Goal: Task Accomplishment & Management: Complete application form

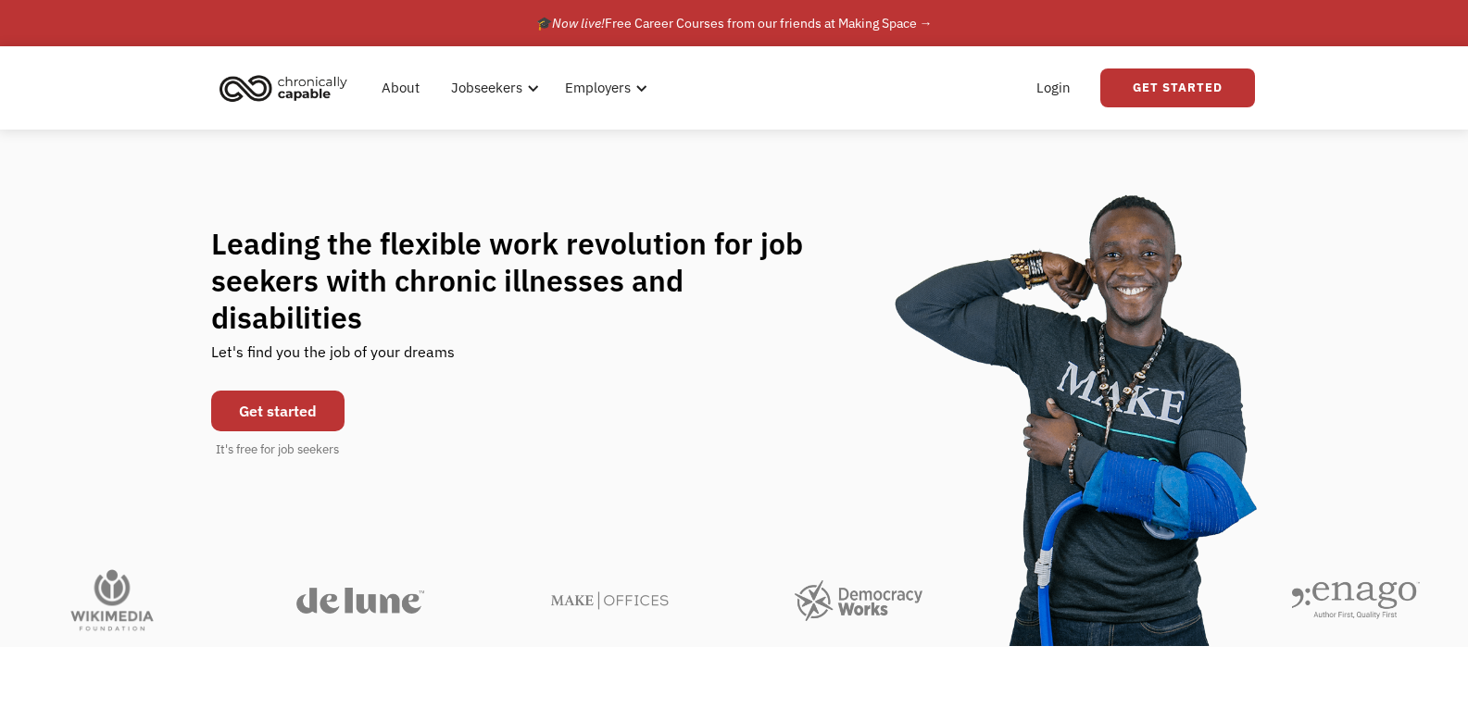
click at [322, 381] on div "Get started It's free for job seekers" at bounding box center [277, 420] width 133 height 78
click at [316, 391] on link "Get started" at bounding box center [277, 411] width 133 height 41
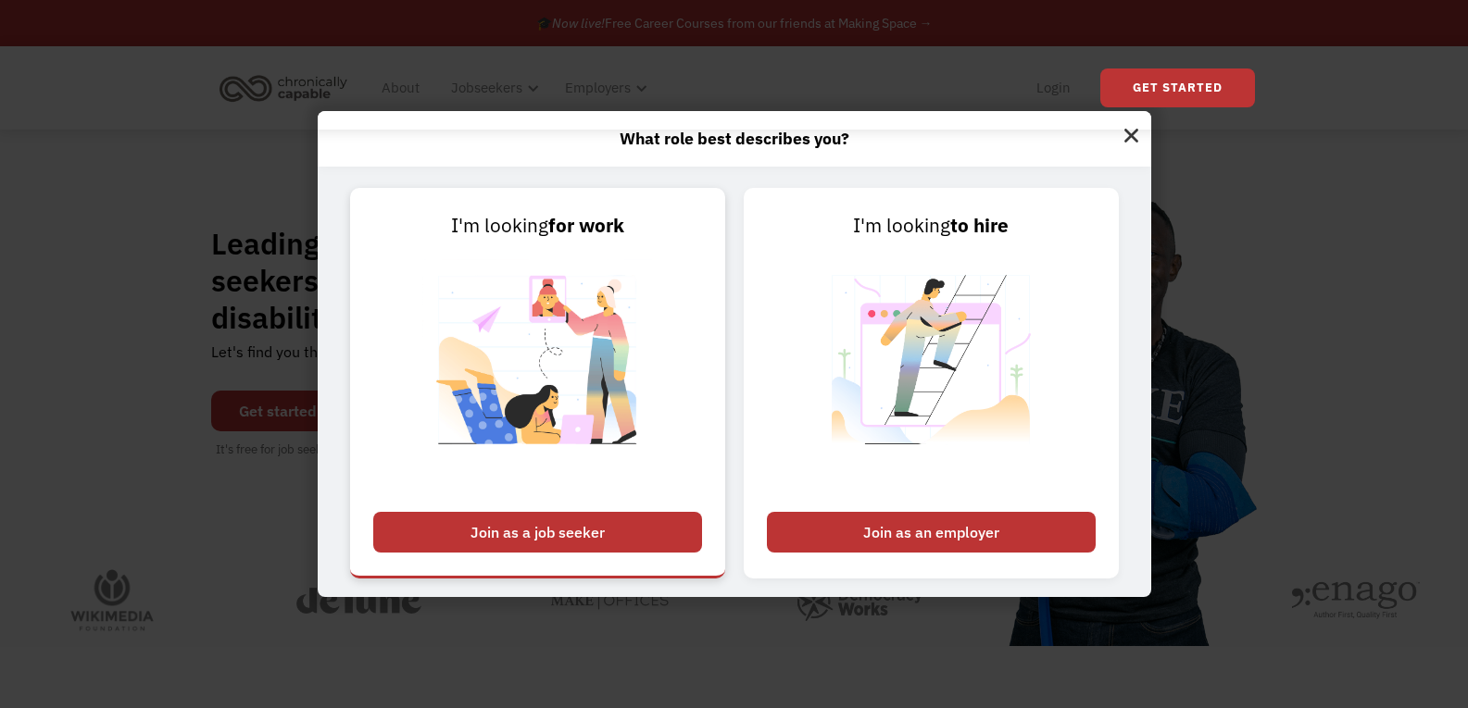
click at [511, 510] on link "I'm looking for work Join as a job seeker" at bounding box center [537, 383] width 375 height 391
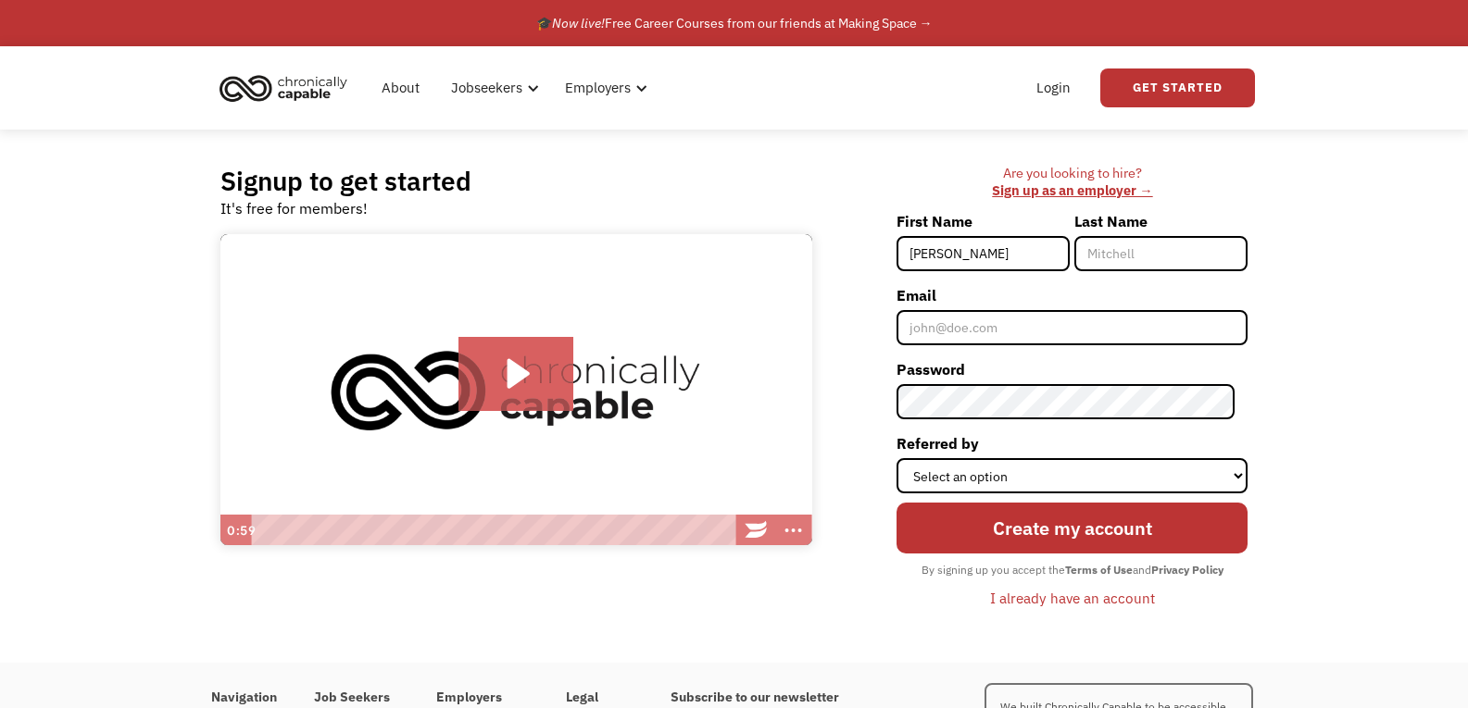
type input "[PERSON_NAME]"
type input "Wood"
type input "[EMAIL_ADDRESS][DOMAIN_NAME]"
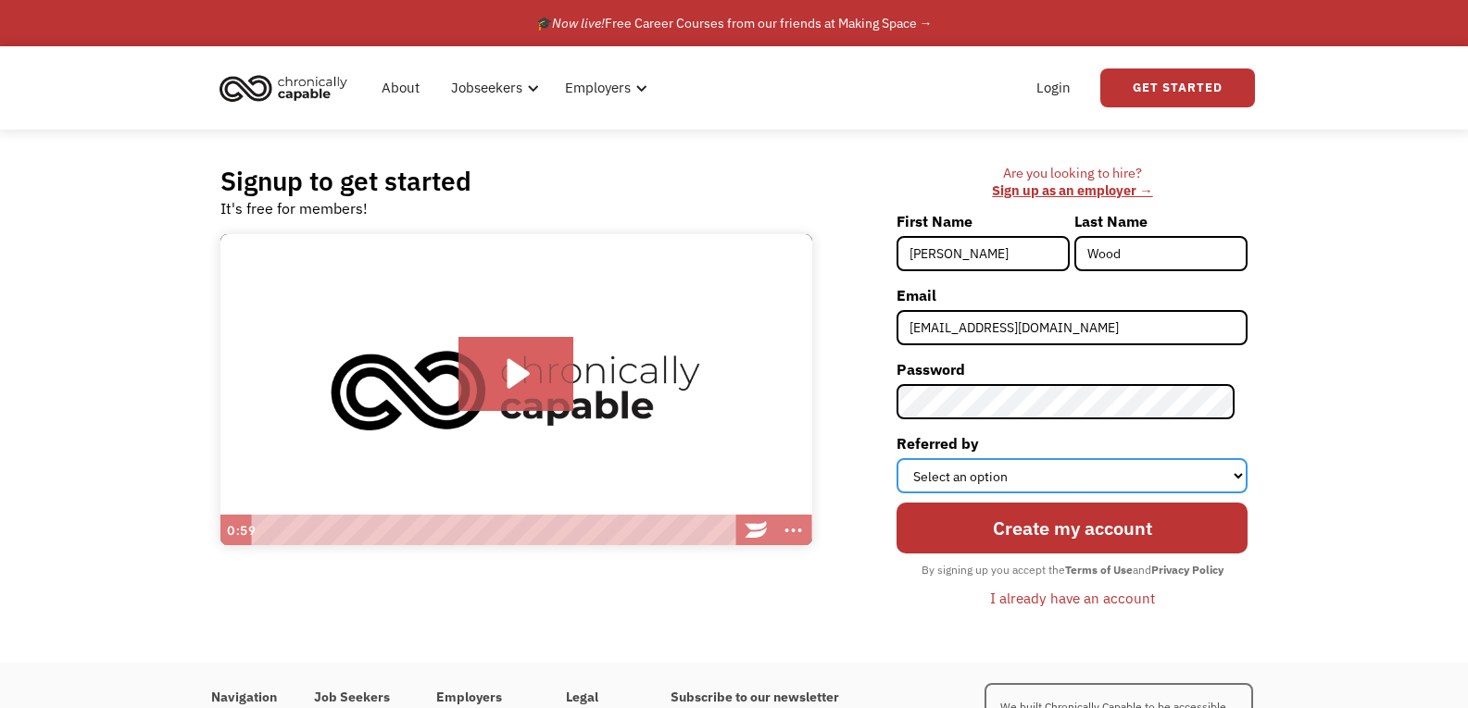
click at [1218, 467] on select "Select an option Instagram Facebook Twitter Search Engine News Article Word of …" at bounding box center [1071, 475] width 351 height 35
select select "Search Engine"
click at [909, 458] on select "Select an option Instagram Facebook Twitter Search Engine News Article Word of …" at bounding box center [1071, 475] width 351 height 35
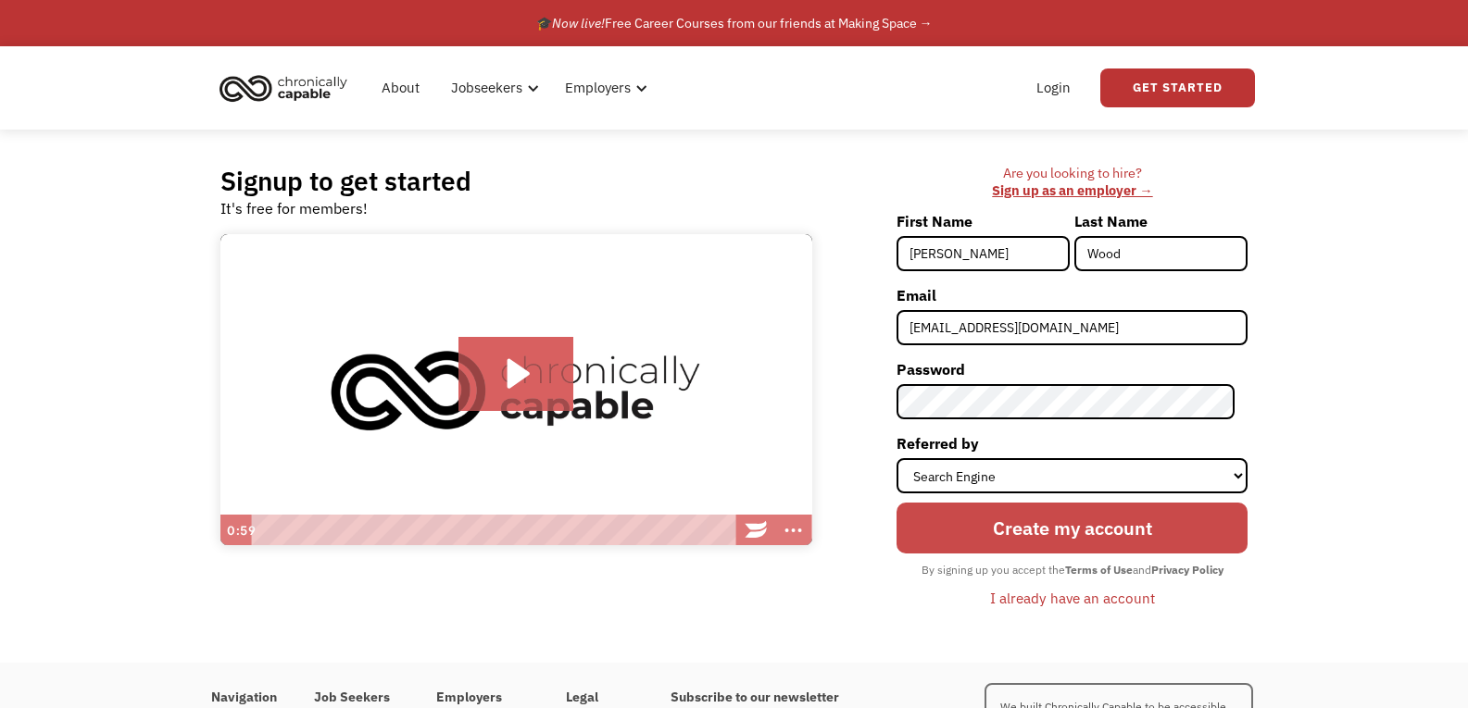
click at [1049, 531] on input "Create my account" at bounding box center [1071, 528] width 351 height 51
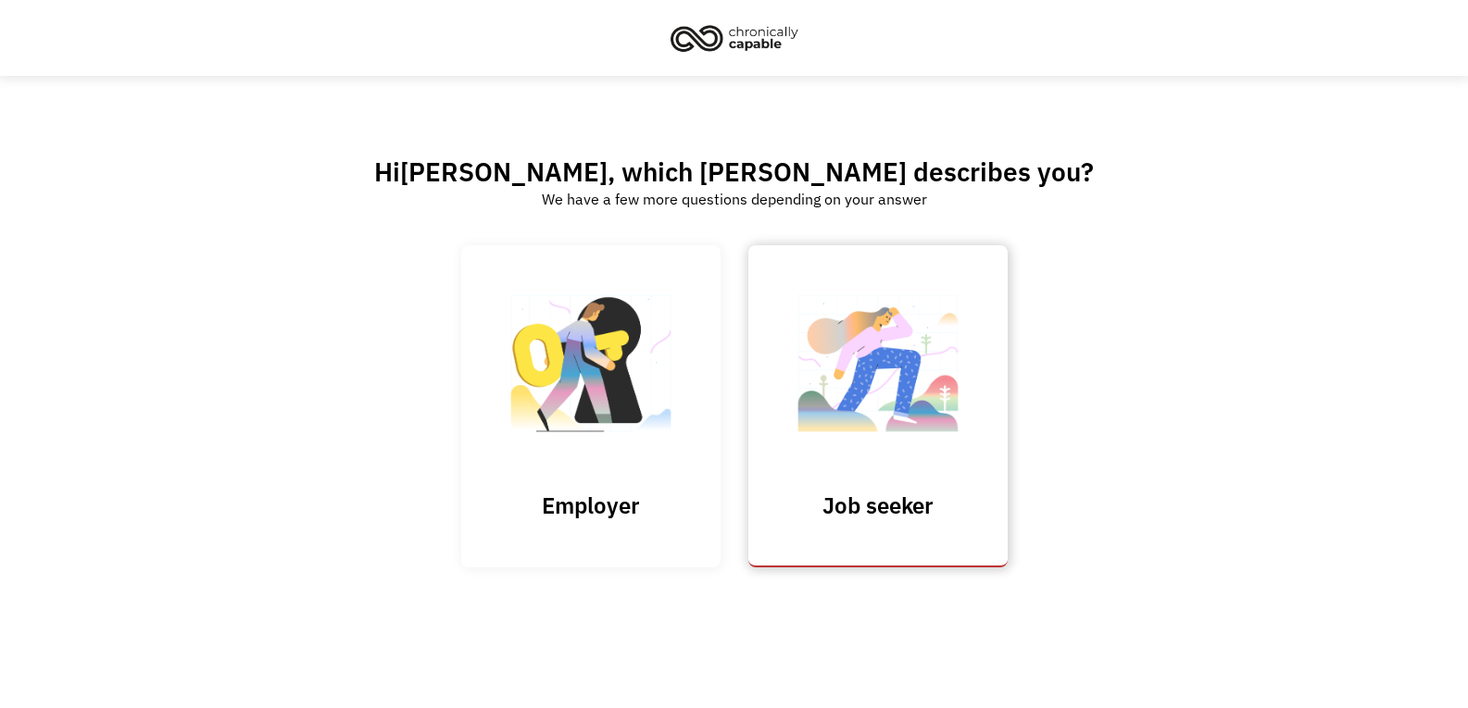
click at [880, 410] on img at bounding box center [877, 372] width 185 height 181
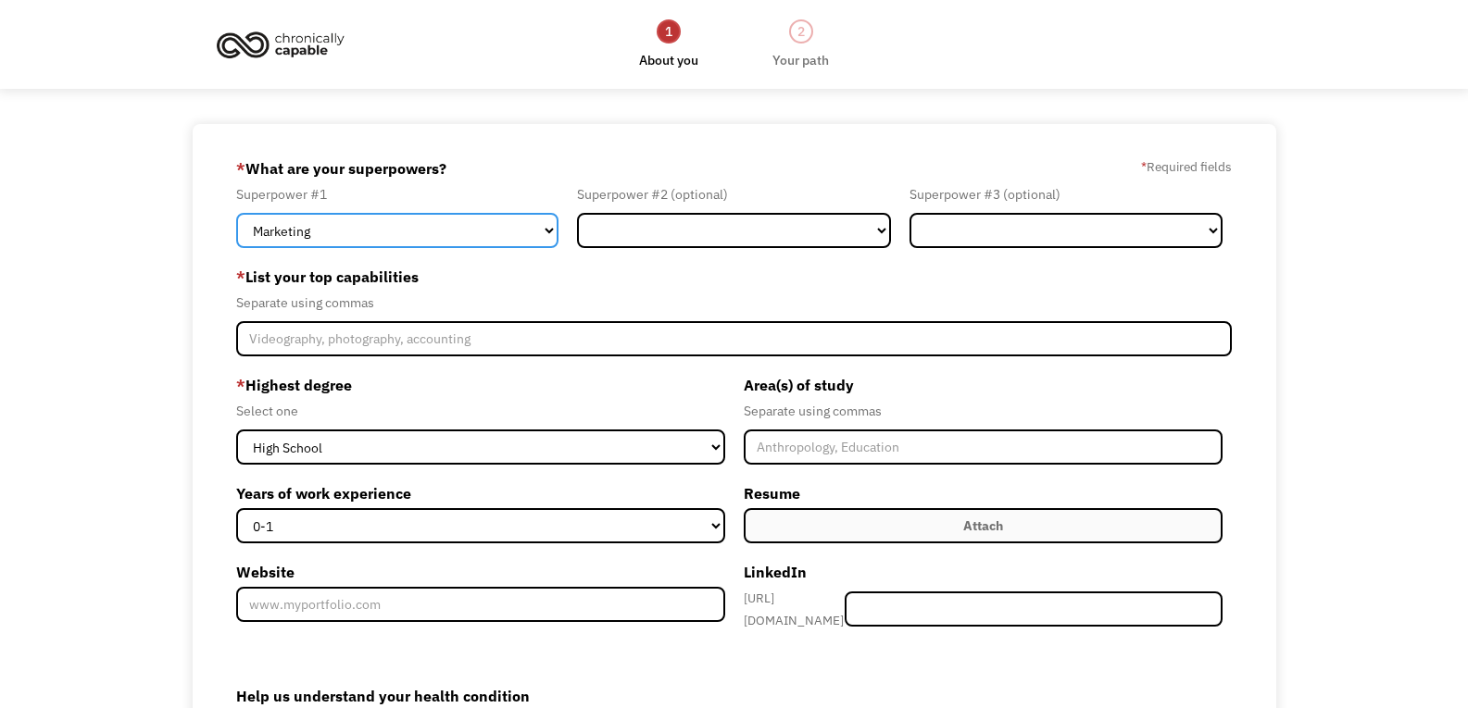
click at [545, 235] on select "Marketing Human Resources Finance Technology Operations Sales Industrial & Manu…" at bounding box center [397, 230] width 322 height 35
select select "Other"
click at [236, 213] on select "Marketing Human Resources Finance Technology Operations Sales Industrial & Manu…" at bounding box center [397, 230] width 322 height 35
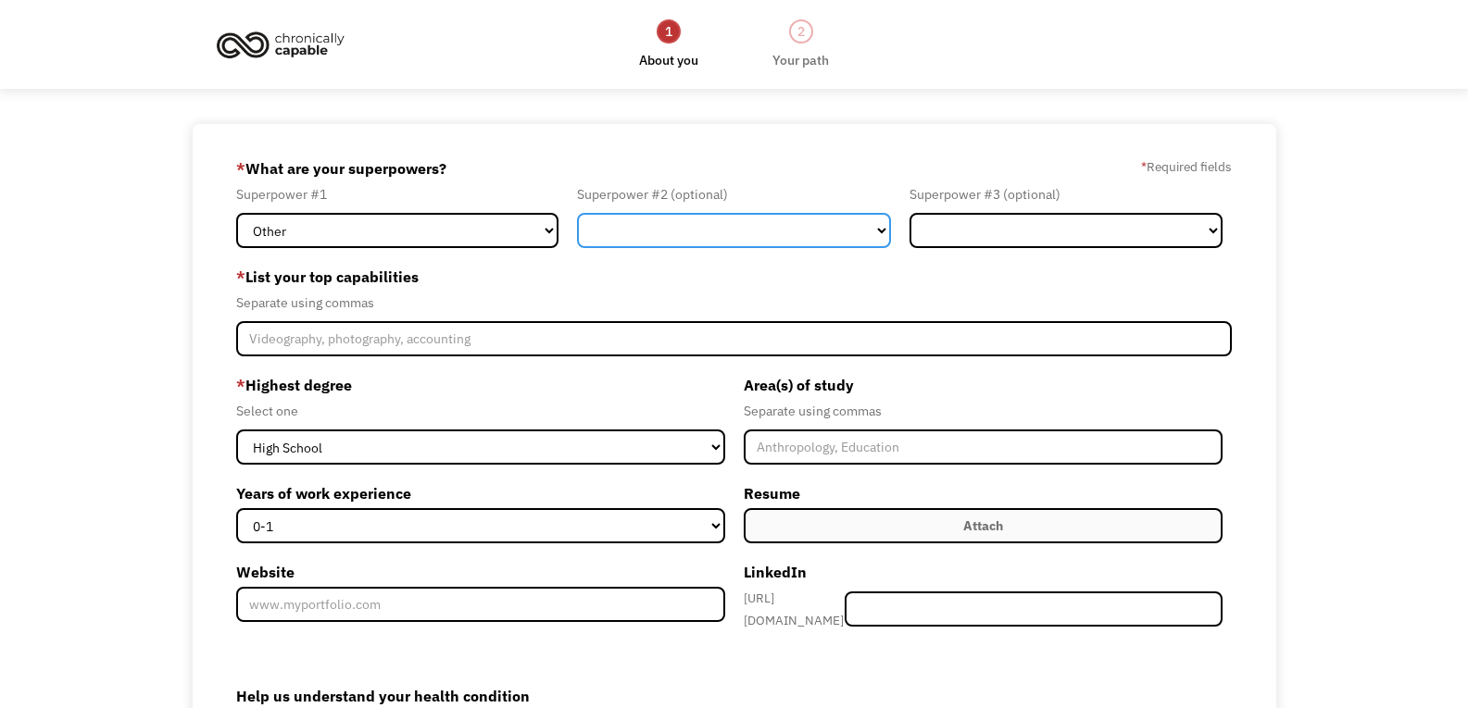
click at [658, 238] on select "Marketing Human Resources Finance Technology Operations Sales Industrial & Manu…" at bounding box center [733, 230] width 313 height 35
select select "Administration"
click at [577, 213] on select "Marketing Human Resources Finance Technology Operations Sales Industrial & Manu…" at bounding box center [733, 230] width 313 height 35
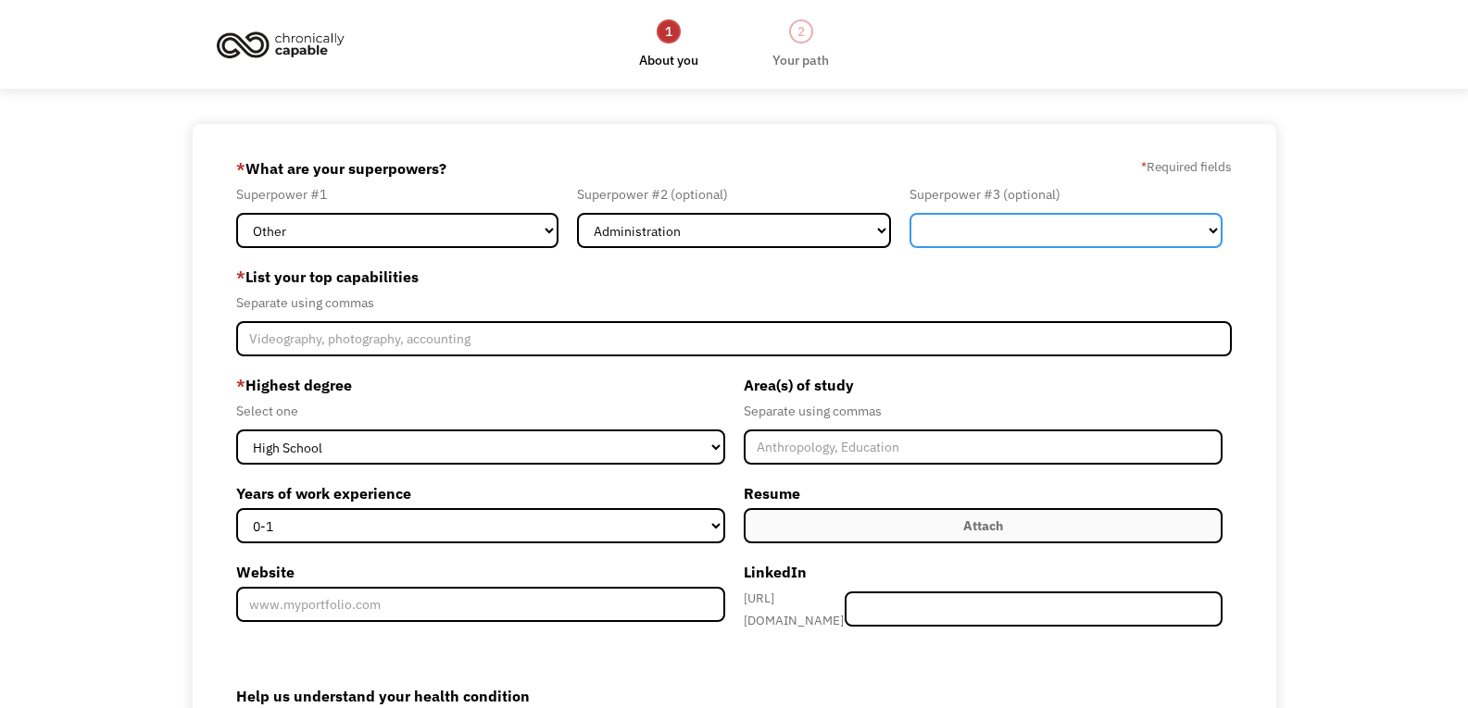
click at [988, 235] on select "Marketing Human Resources Finance Technology Operations Sales Industrial & Manu…" at bounding box center [1065, 230] width 313 height 35
select select "Engineering & Construction"
click at [909, 213] on select "Marketing Human Resources Finance Technology Operations Sales Industrial & Manu…" at bounding box center [1065, 230] width 313 height 35
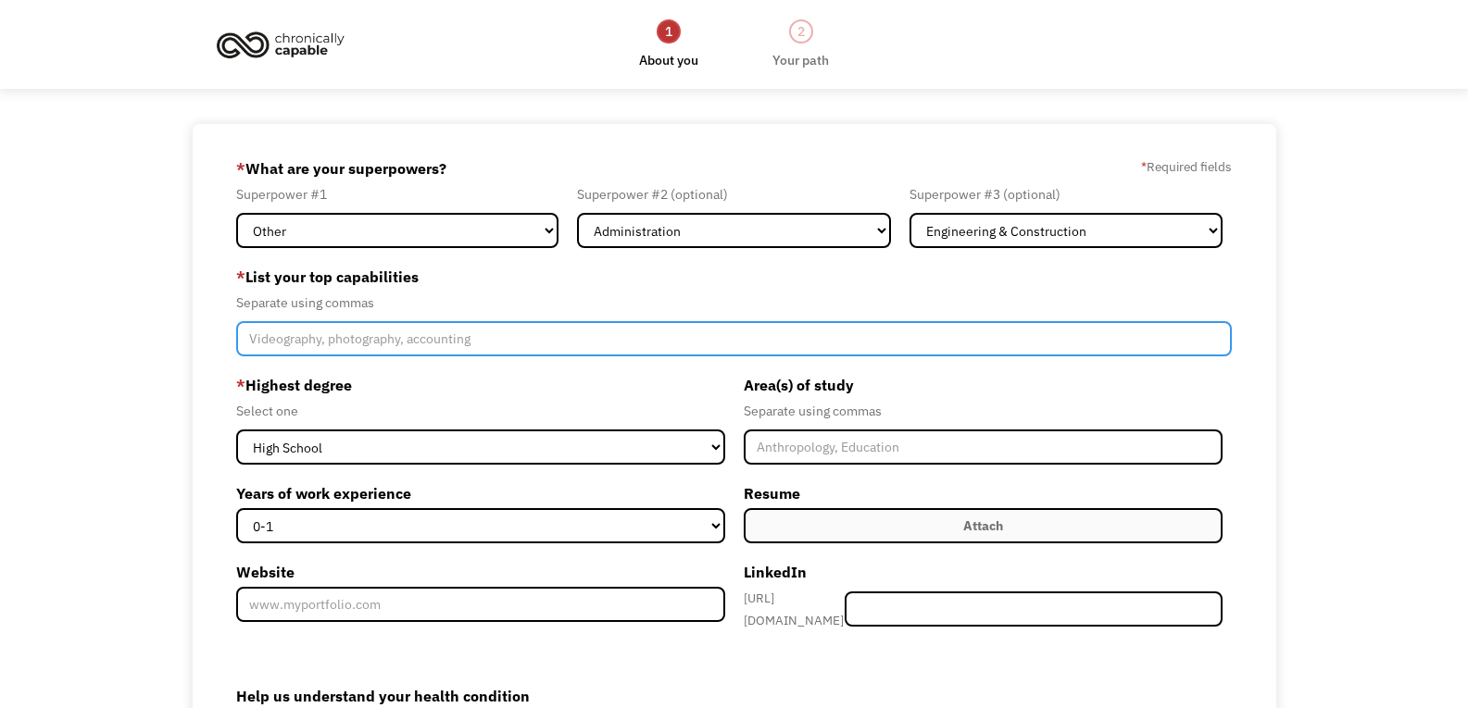
click at [427, 337] on input "Member-Create-Step1" at bounding box center [733, 338] width 995 height 35
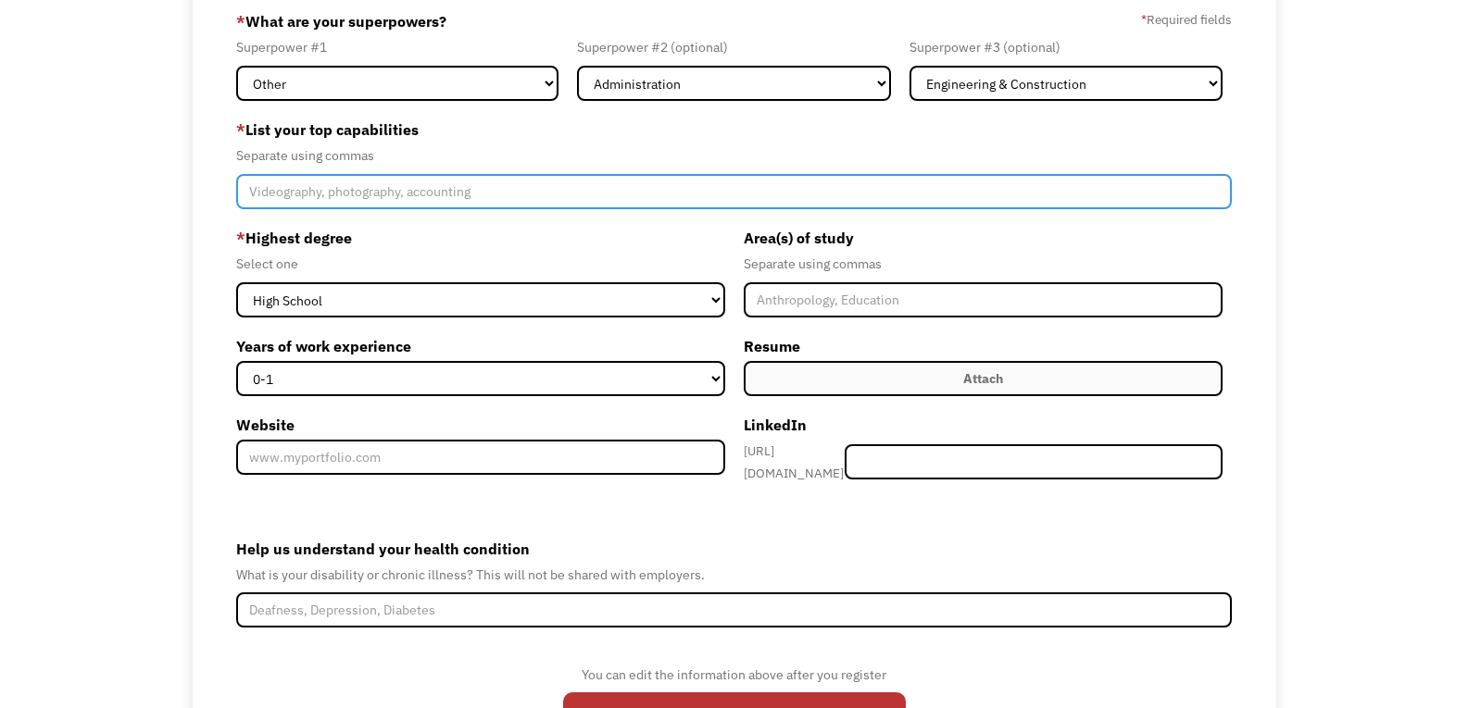
scroll to position [185, 0]
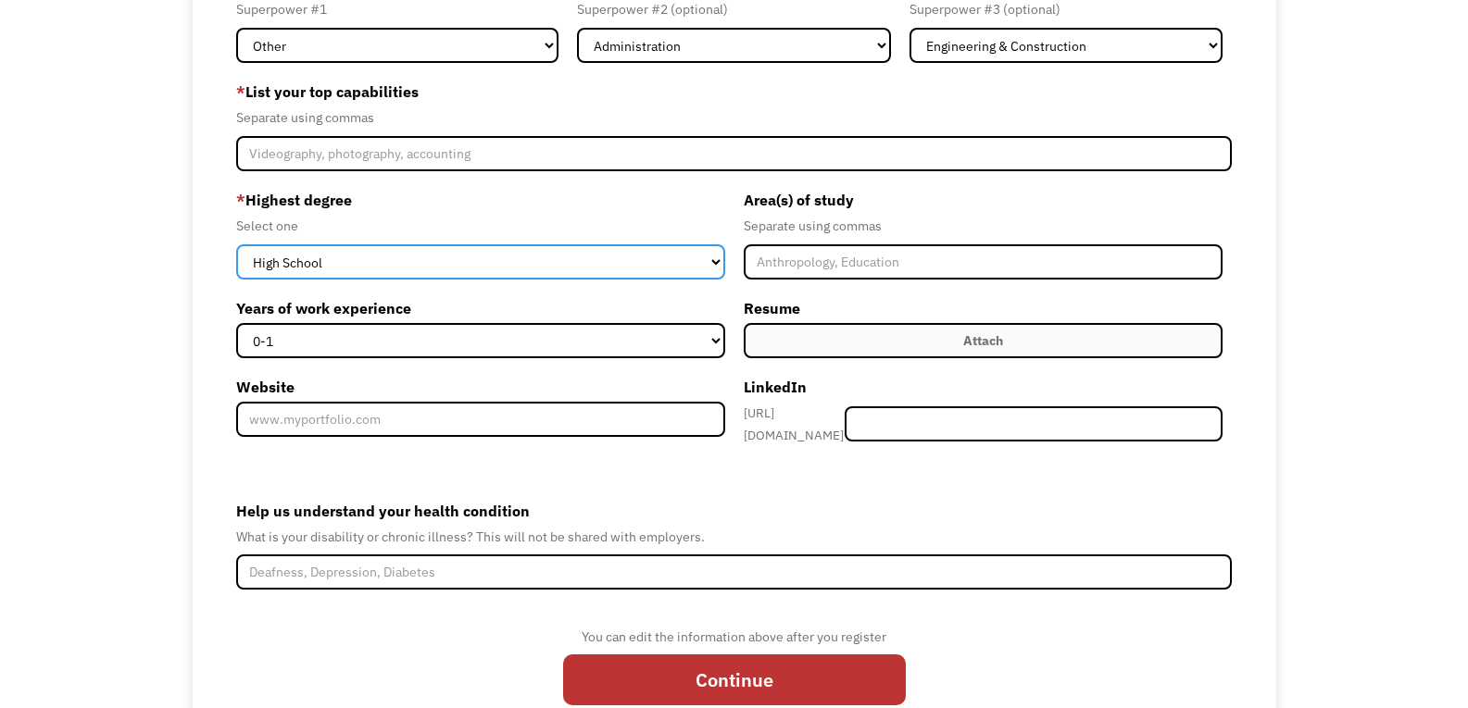
click at [506, 264] on select "High School Associates Bachelors Master's PhD" at bounding box center [480, 261] width 488 height 35
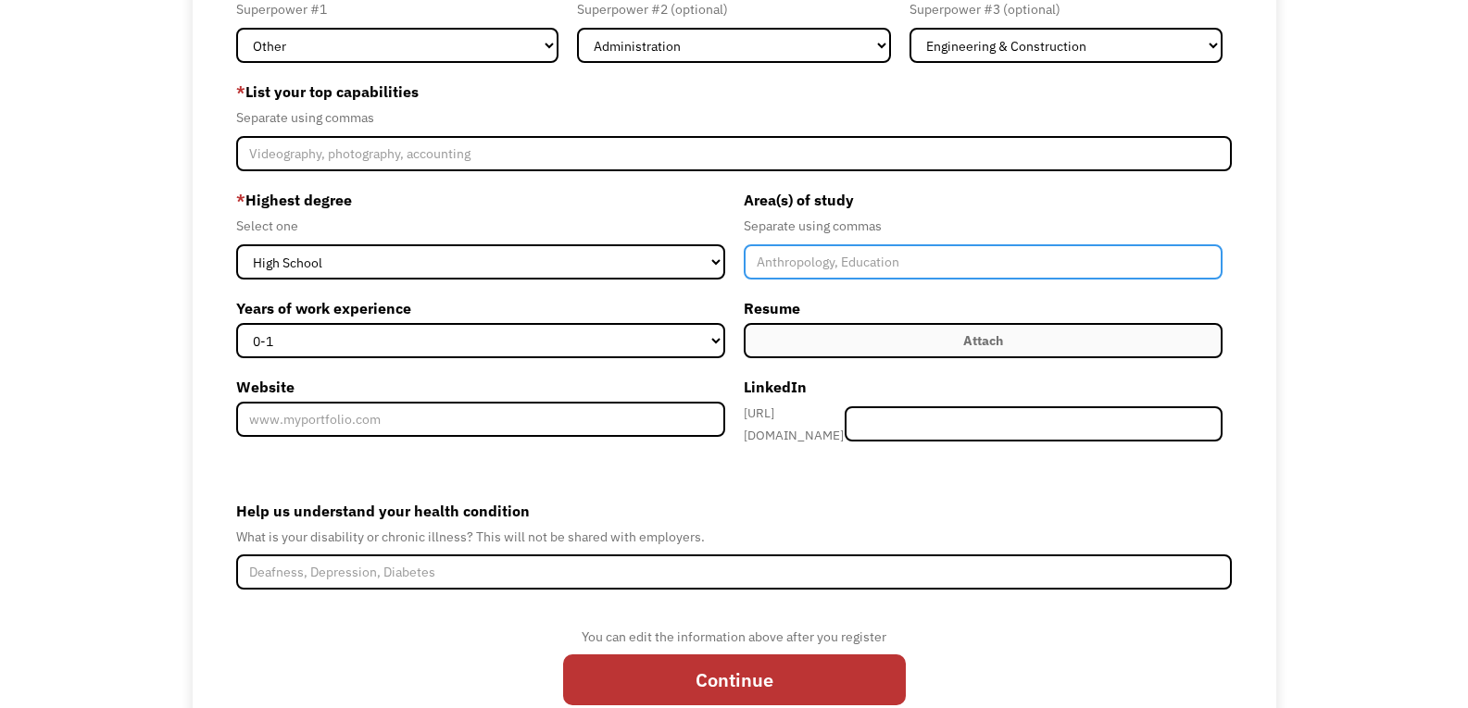
click at [790, 273] on input "Member-Create-Step1" at bounding box center [982, 261] width 479 height 35
type input "Business, Psychology"
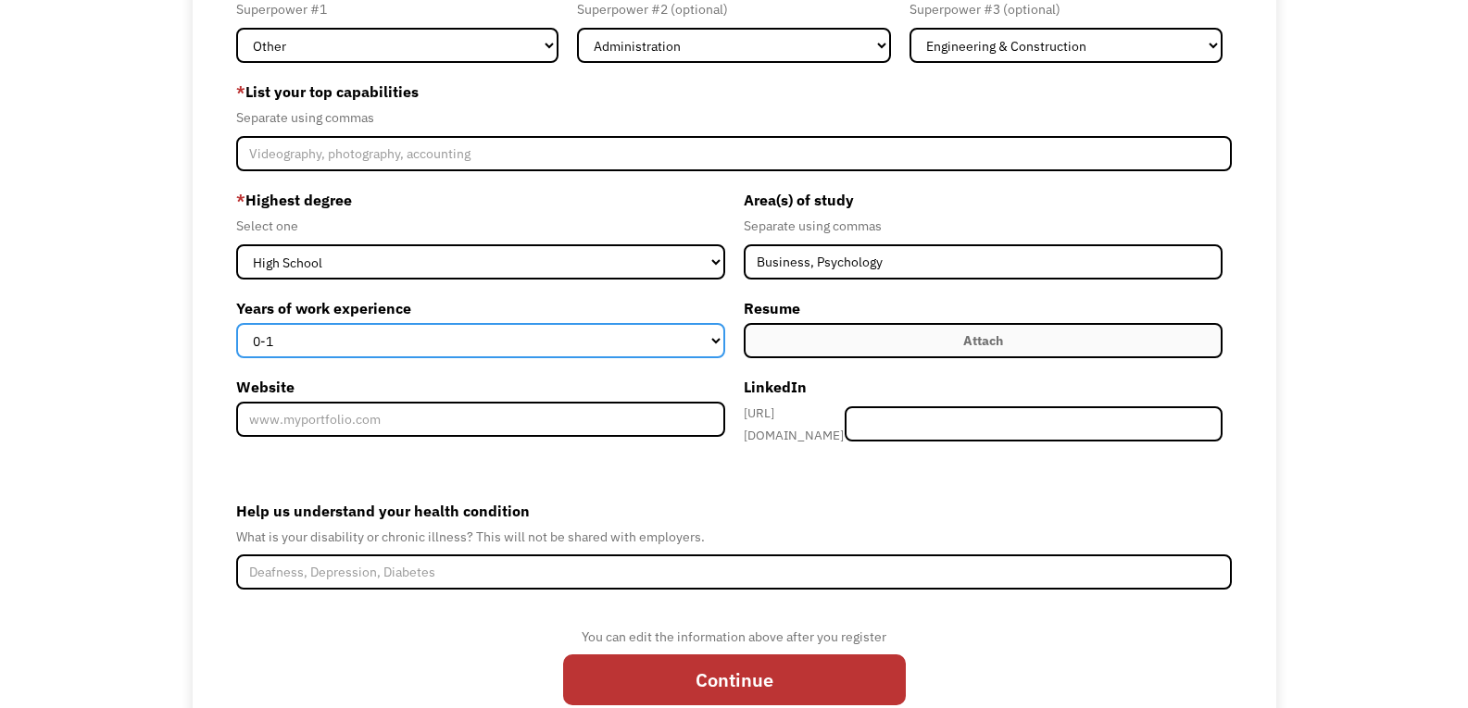
click at [708, 333] on select "0-1 2-4 5-10 11-15 15+" at bounding box center [480, 340] width 488 height 35
select select "11-15"
click at [236, 323] on select "0-1 2-4 5-10 11-15 15+" at bounding box center [480, 340] width 488 height 35
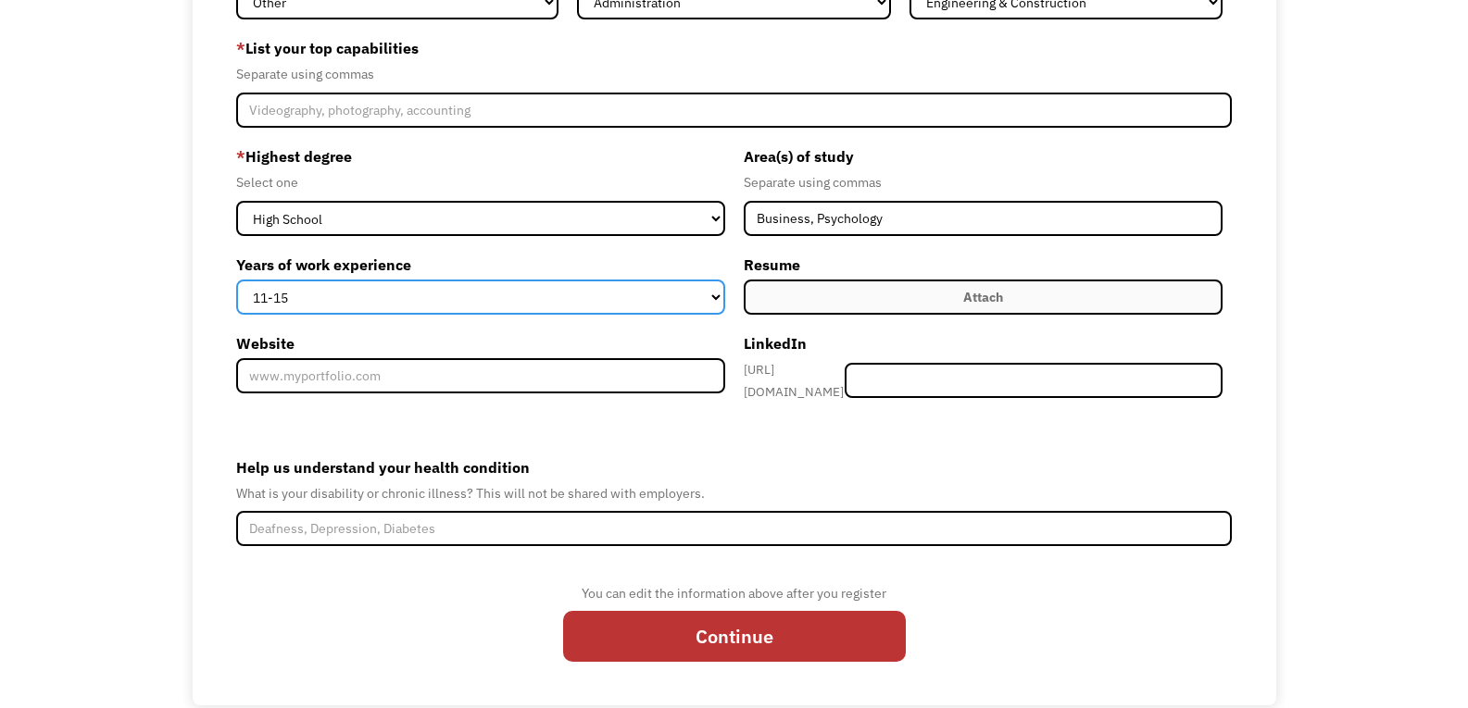
scroll to position [252, 0]
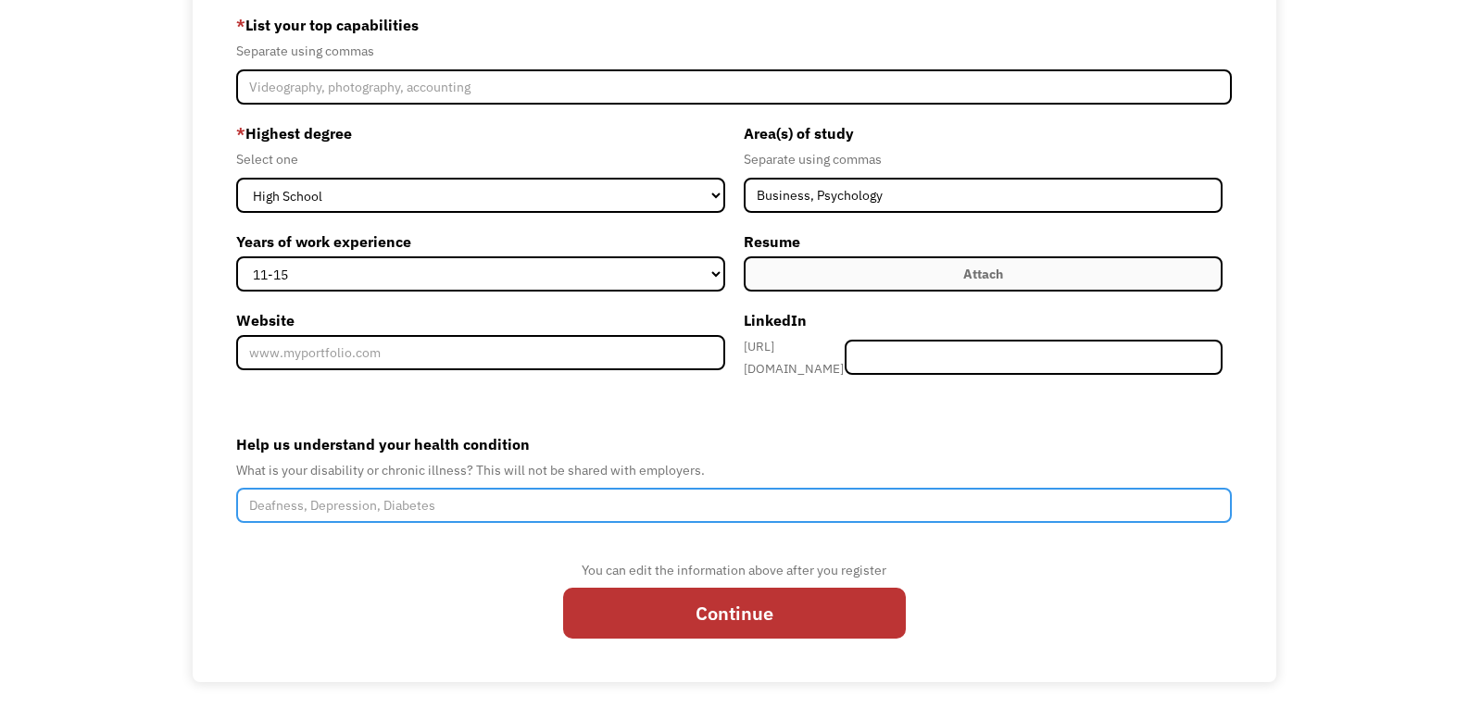
click at [599, 500] on input "Help us understand your health condition" at bounding box center [733, 505] width 995 height 35
type input "H"
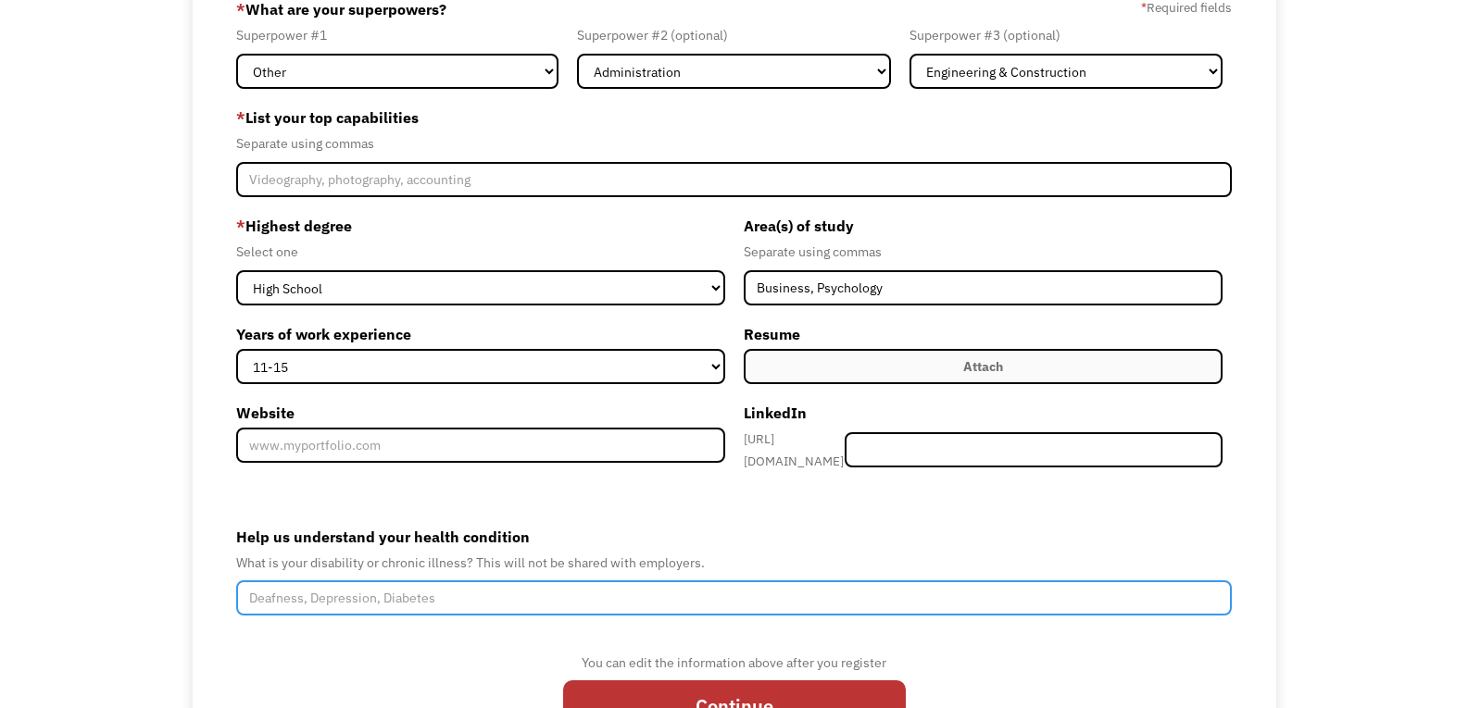
scroll to position [67, 0]
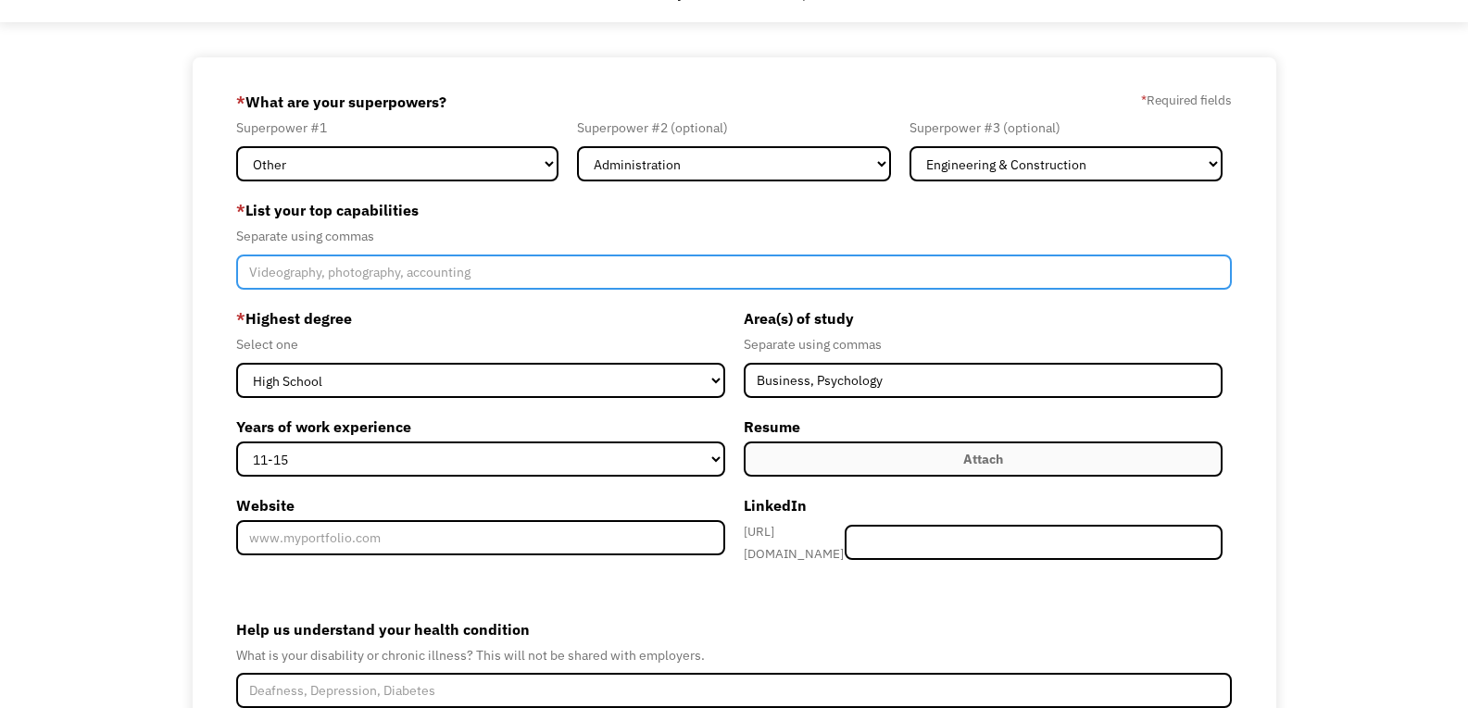
click at [711, 280] on input "Member-Create-Step1" at bounding box center [733, 272] width 995 height 35
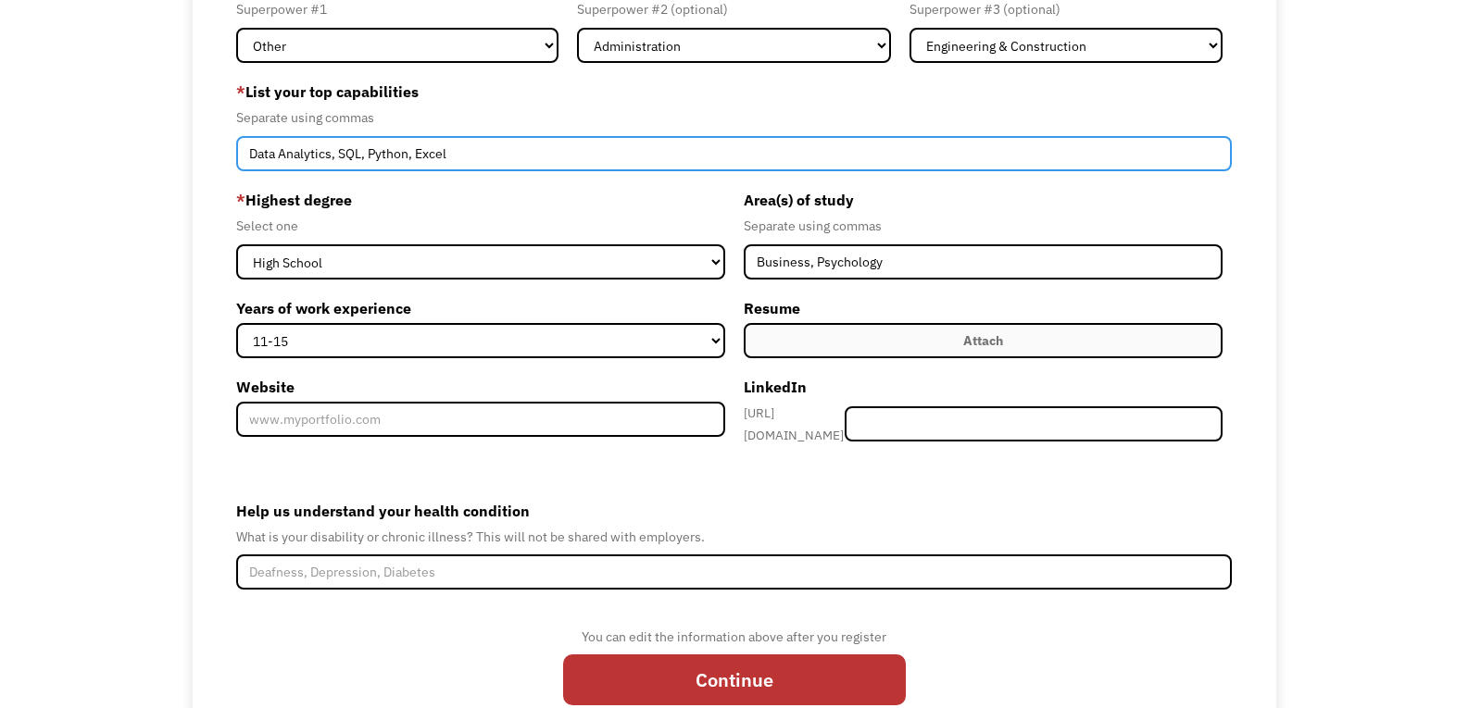
scroll to position [252, 0]
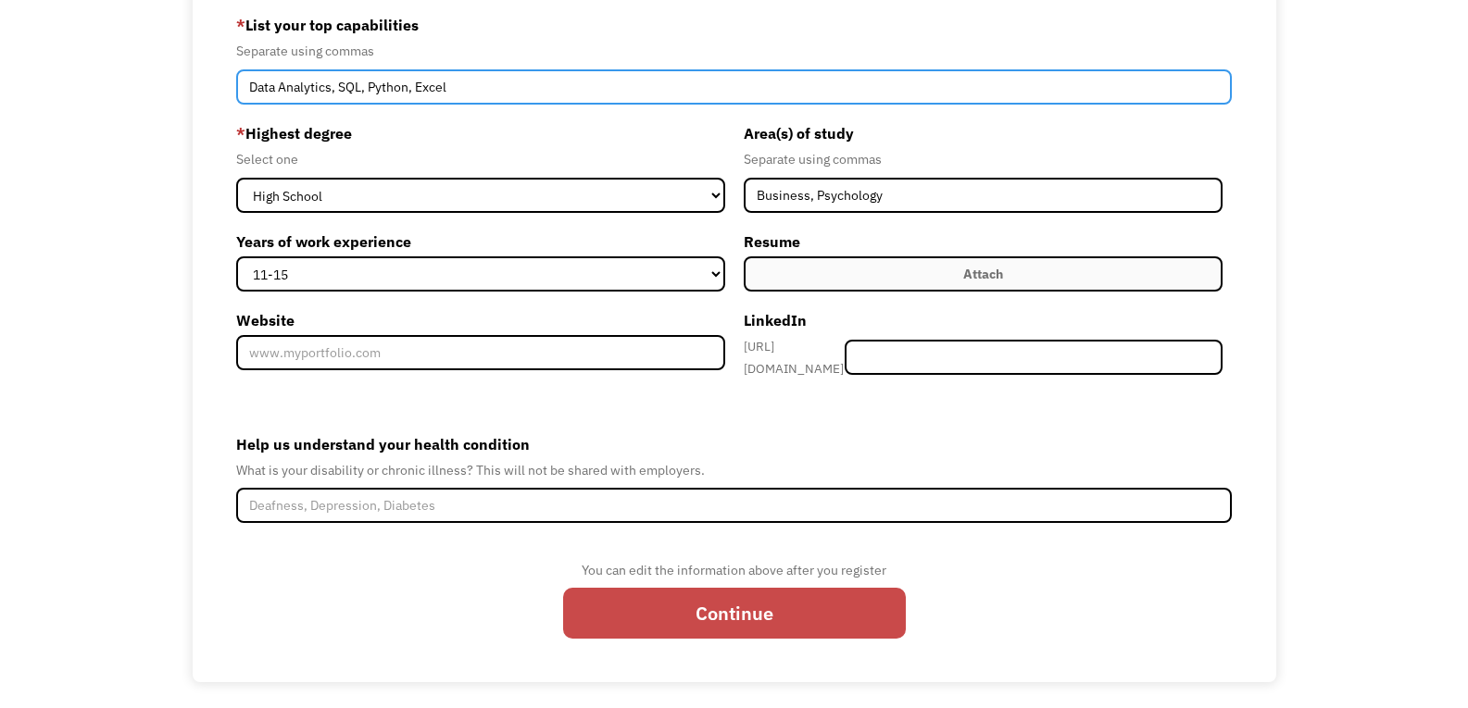
type input "Data Analytics, SQL, Python, Excel"
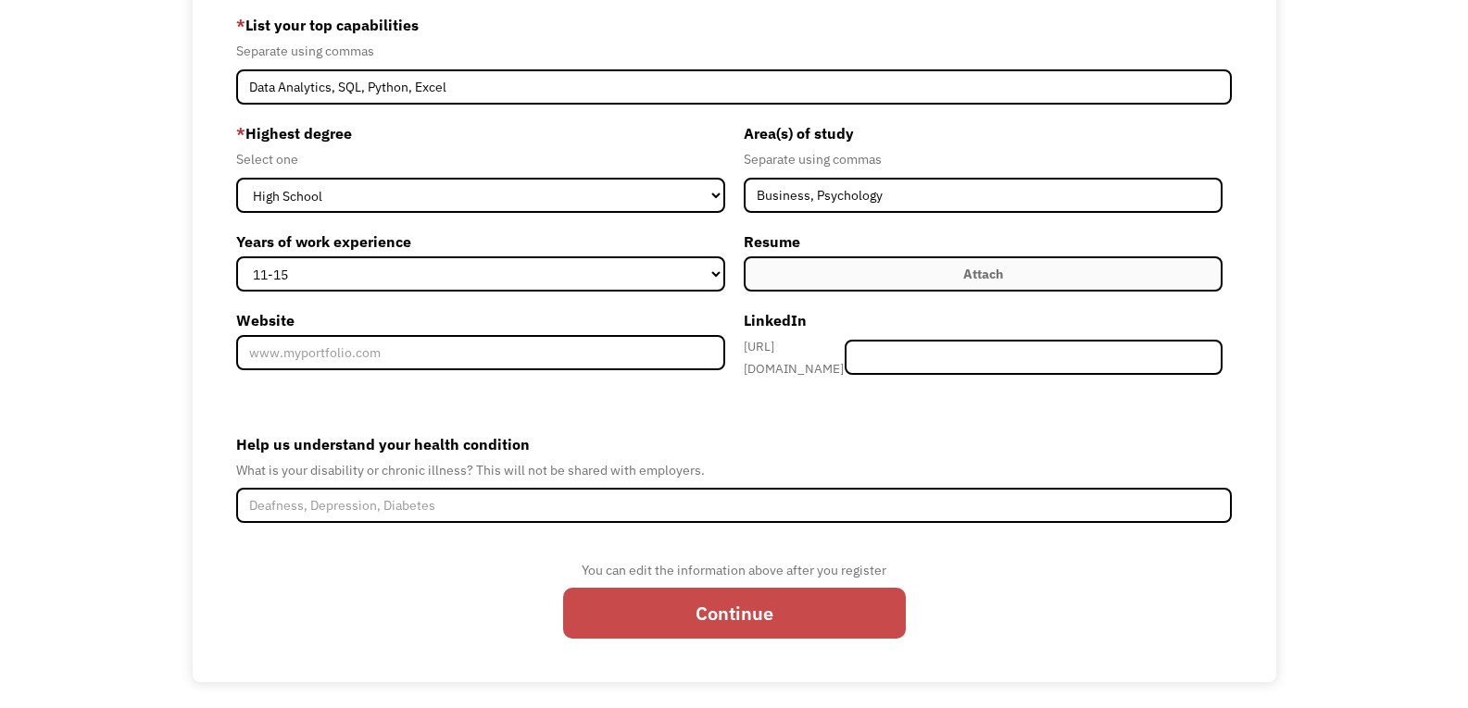
click at [808, 593] on input "Continue" at bounding box center [734, 613] width 343 height 51
type input "Please wait..."
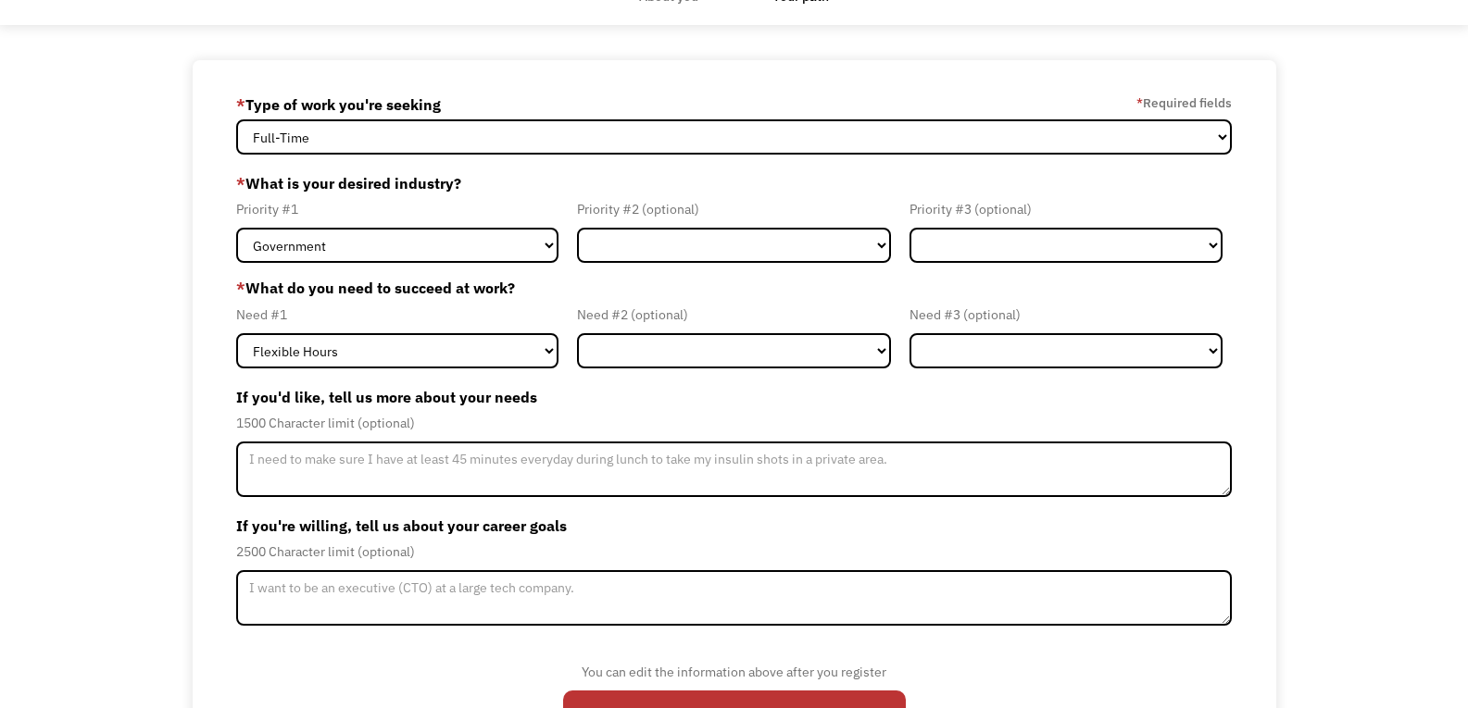
scroll to position [93, 0]
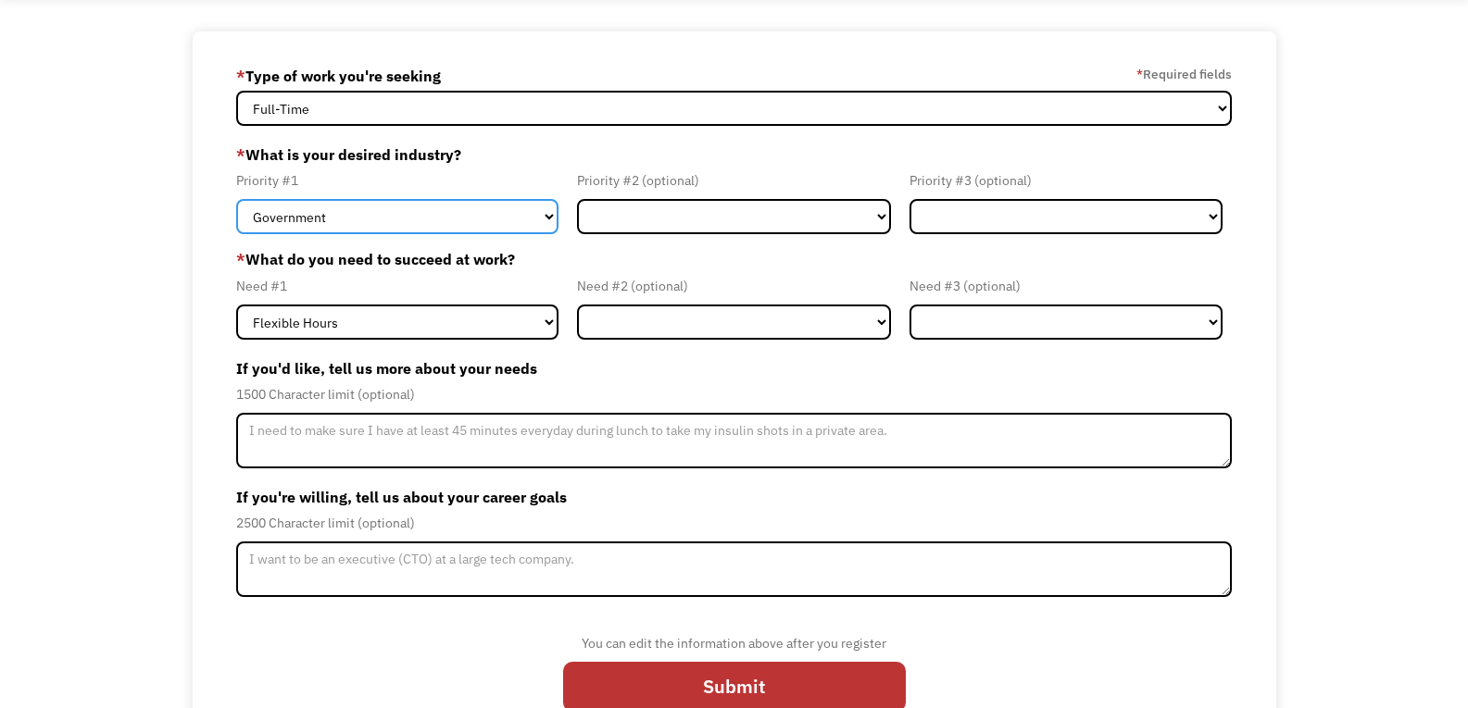
click at [440, 232] on select "Government Finance & Insurance Health & Social Care Tech & Engineering Creative…" at bounding box center [397, 216] width 322 height 35
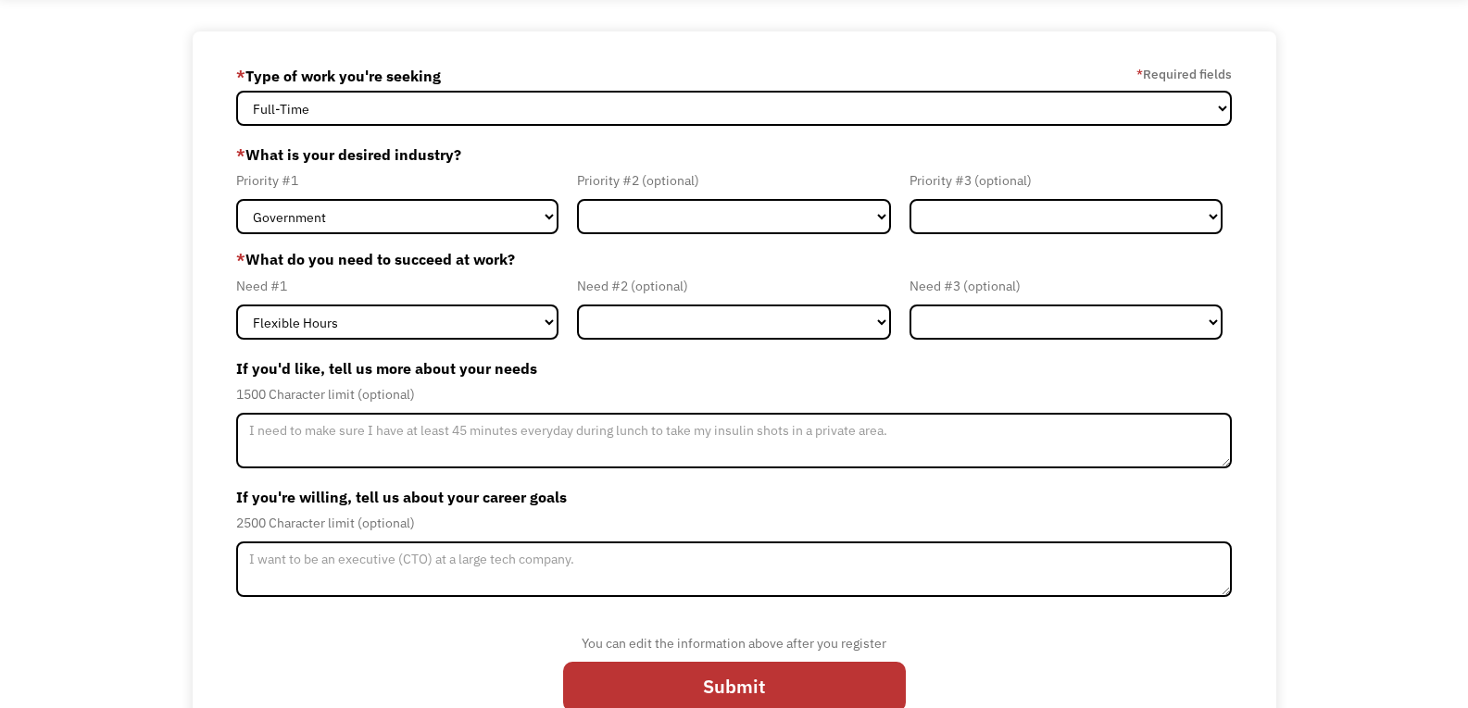
click at [104, 287] on div "68c825298e24c461377d19e8 erincwood24@gmail.com Erin Wood * Type of work you're …" at bounding box center [734, 393] width 1468 height 724
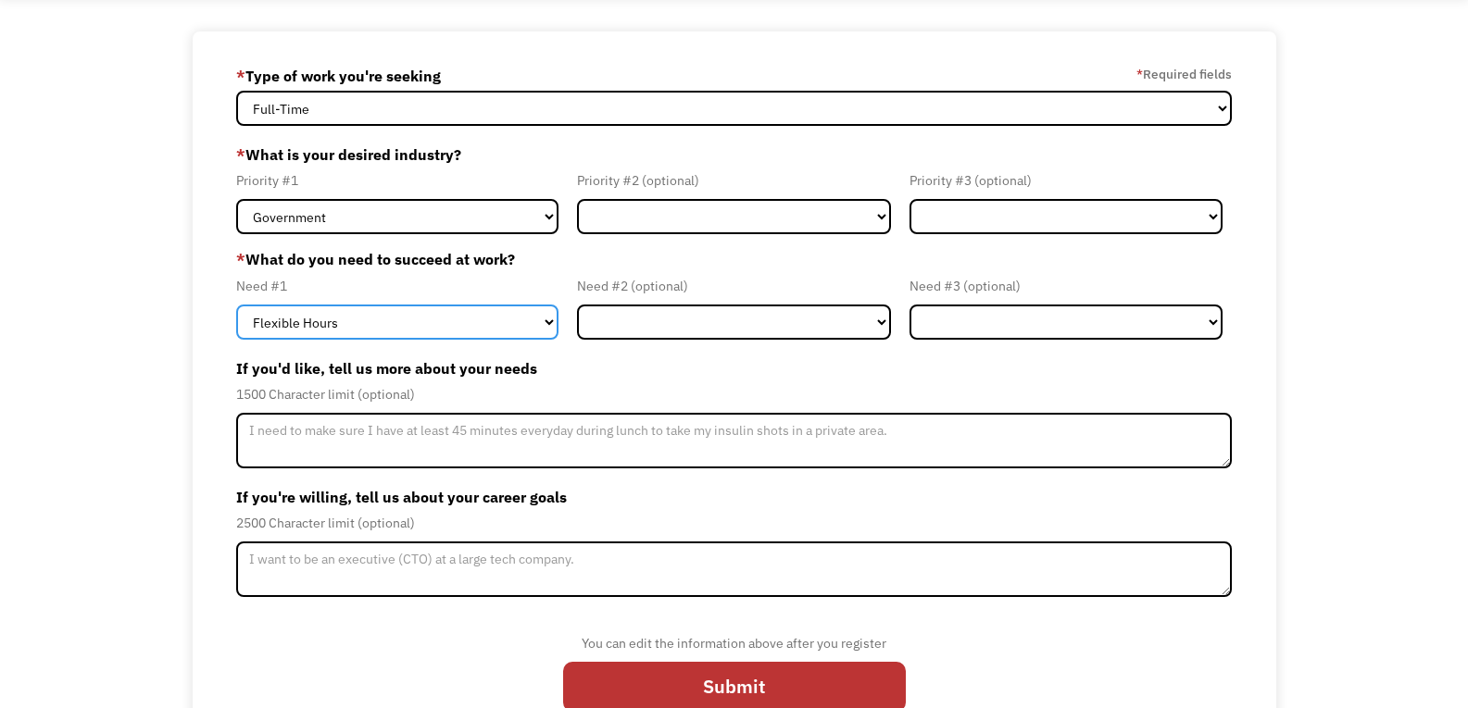
click at [443, 322] on select "Flexible Hours Remote Work Service Animal On-site Accommodations Visual Support…" at bounding box center [397, 322] width 322 height 35
select select "Remote Work"
click at [236, 305] on select "Flexible Hours Remote Work Service Animal On-site Accommodations Visual Support…" at bounding box center [397, 322] width 322 height 35
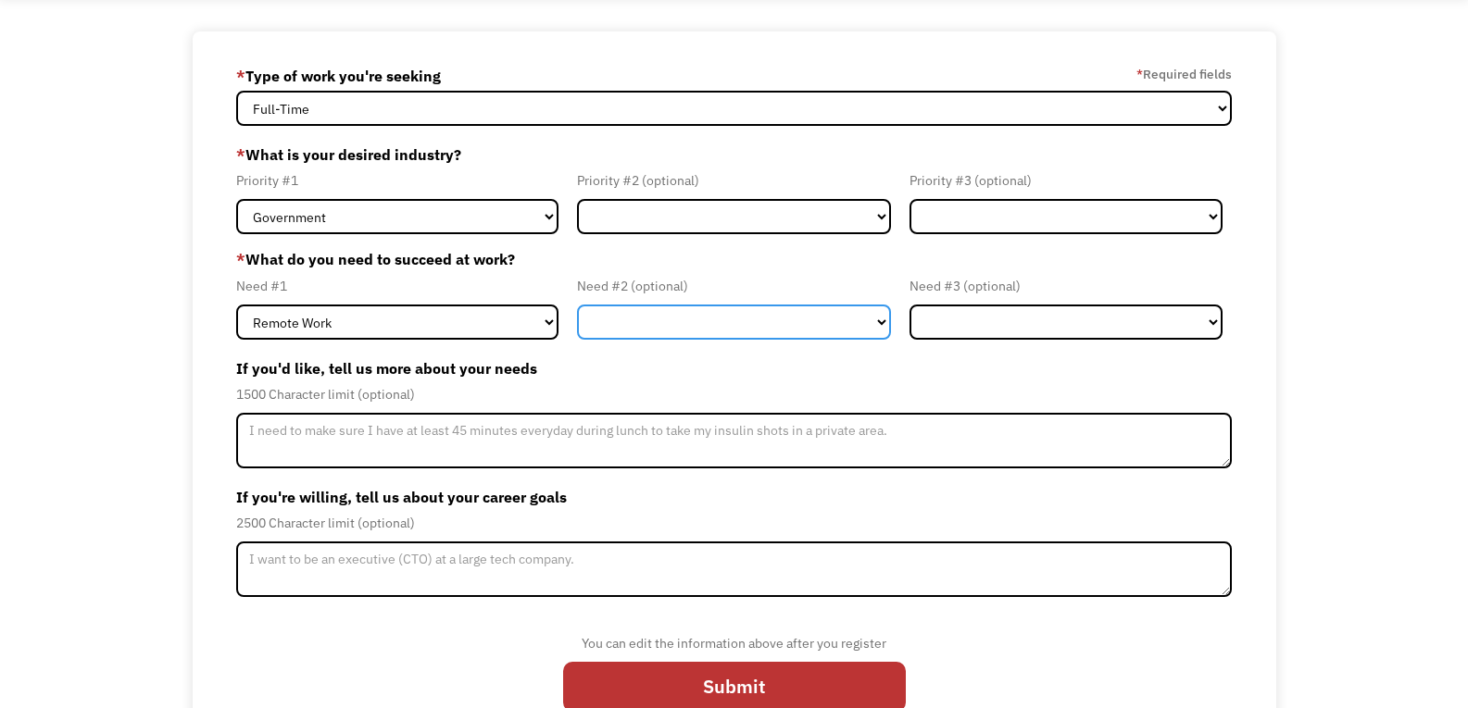
click at [671, 310] on select "Flexible Hours Remote Work Service Animal On-site Accommodations Visual Support…" at bounding box center [733, 322] width 313 height 35
select select "Flexible Hours"
click at [577, 305] on select "Flexible Hours Remote Work Service Animal On-site Accommodations Visual Support…" at bounding box center [733, 322] width 313 height 35
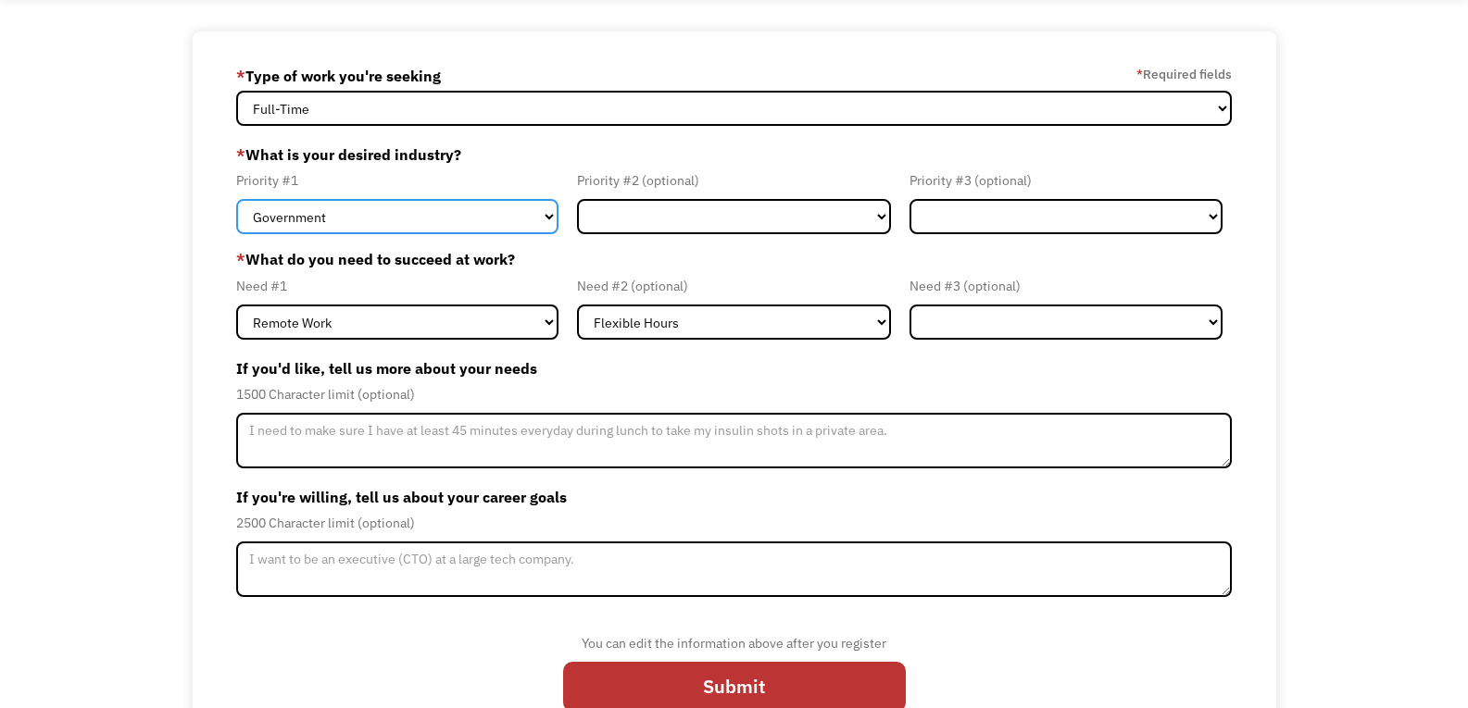
click at [506, 219] on select "Government Finance & Insurance Health & Social Care Tech & Engineering Creative…" at bounding box center [397, 216] width 322 height 35
click at [236, 199] on select "Government Finance & Insurance Health & Social Care Tech & Engineering Creative…" at bounding box center [397, 216] width 322 height 35
click at [316, 219] on select "Government Finance & Insurance Health & Social Care Tech & Engineering Creative…" at bounding box center [397, 216] width 322 height 35
select select "Tech & Engineering"
click at [236, 199] on select "Government Finance & Insurance Health & Social Care Tech & Engineering Creative…" at bounding box center [397, 216] width 322 height 35
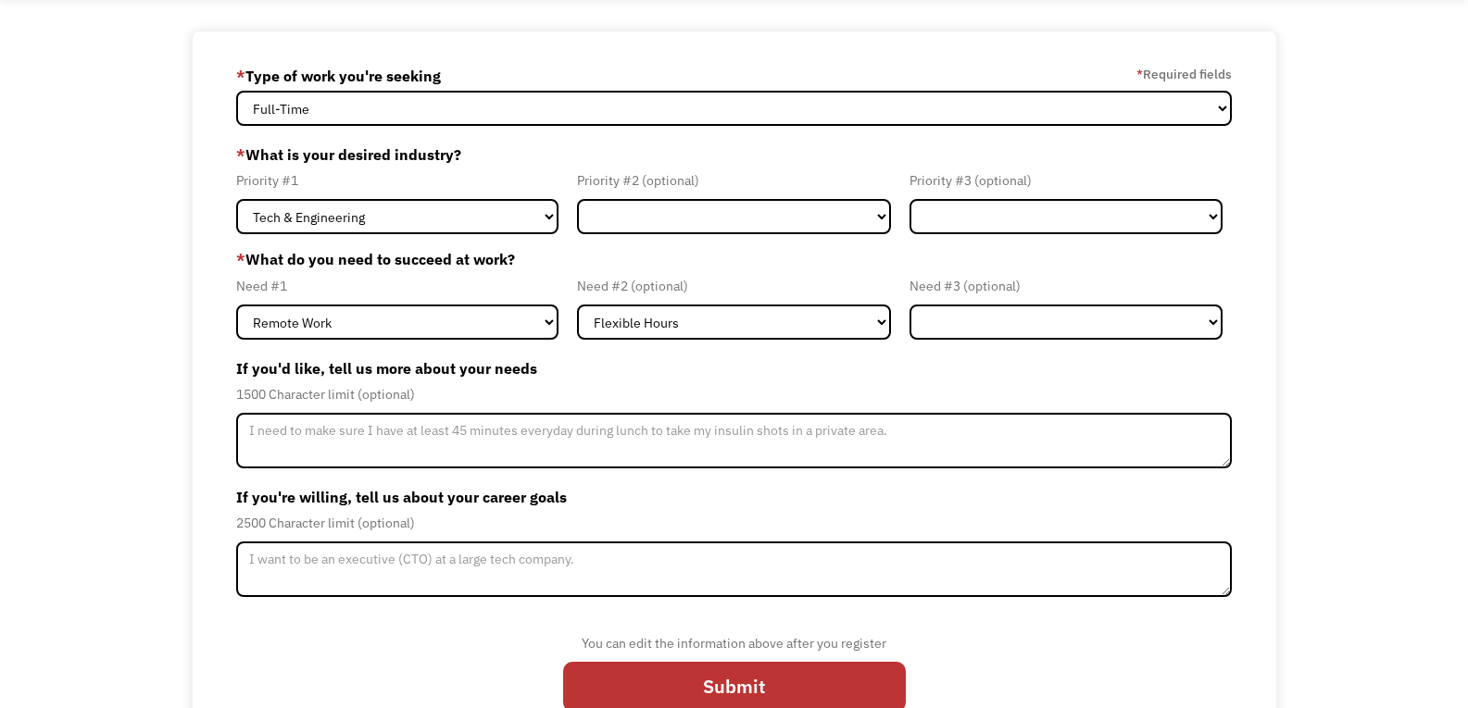
click at [168, 301] on div "68c825298e24c461377d19e8 erincwood24@gmail.com Erin Wood * Type of work you're …" at bounding box center [734, 393] width 1468 height 724
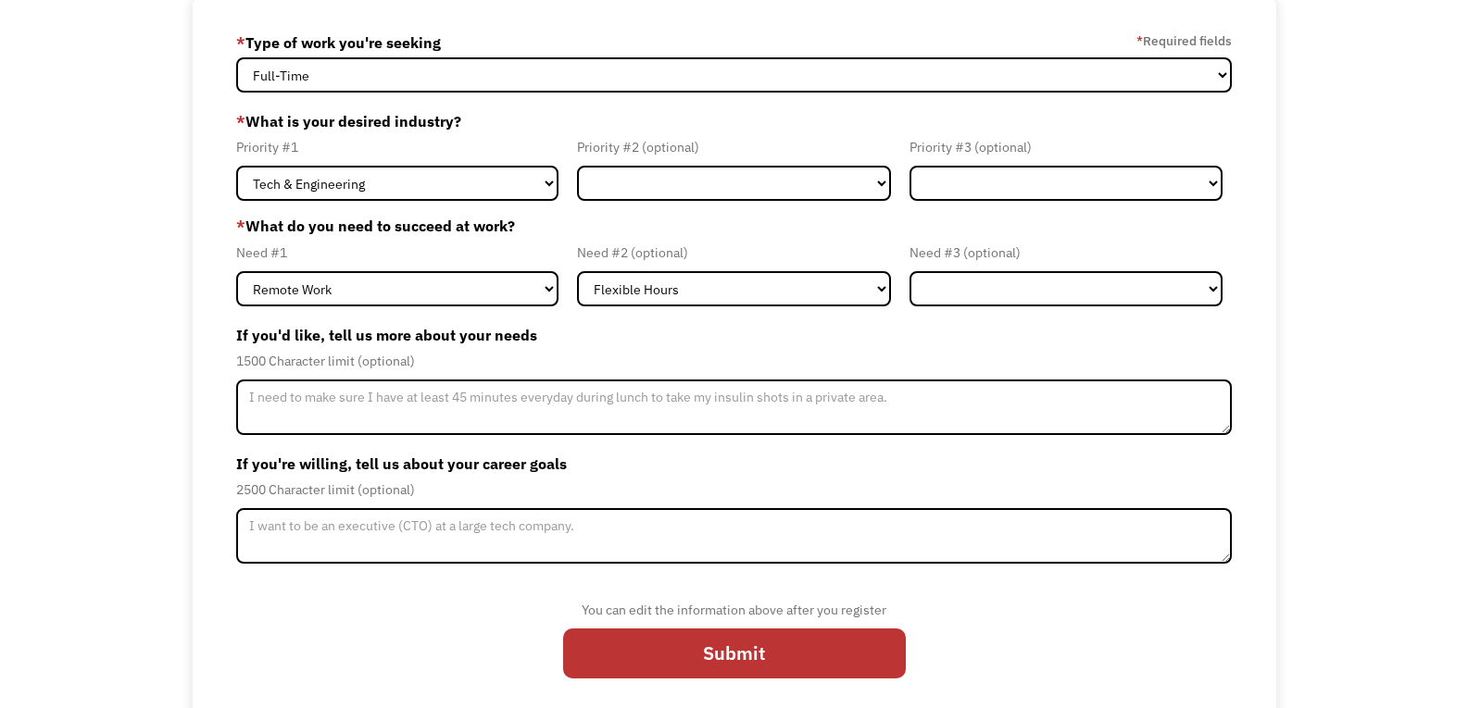
scroll to position [141, 0]
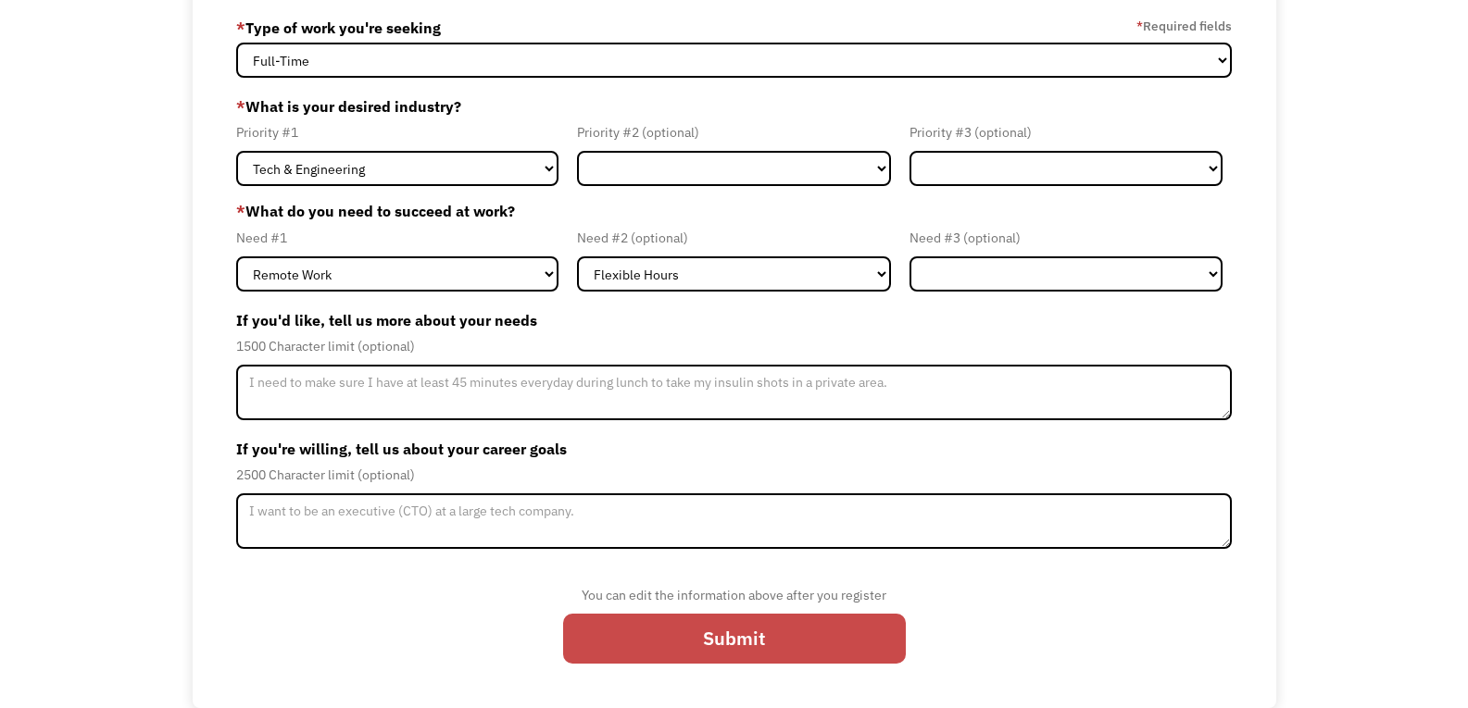
click at [689, 634] on input "Submit" at bounding box center [734, 639] width 343 height 51
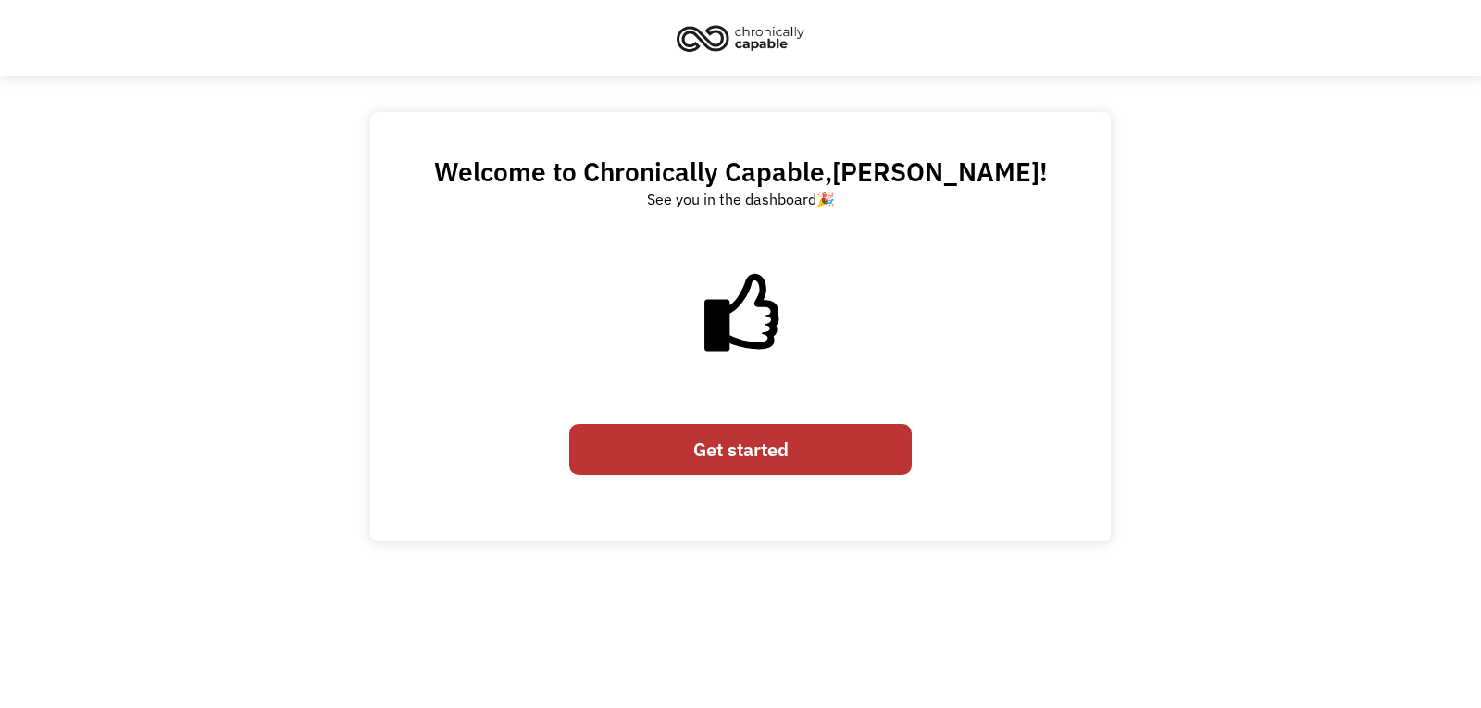
click at [756, 454] on link "Get started" at bounding box center [740, 449] width 343 height 51
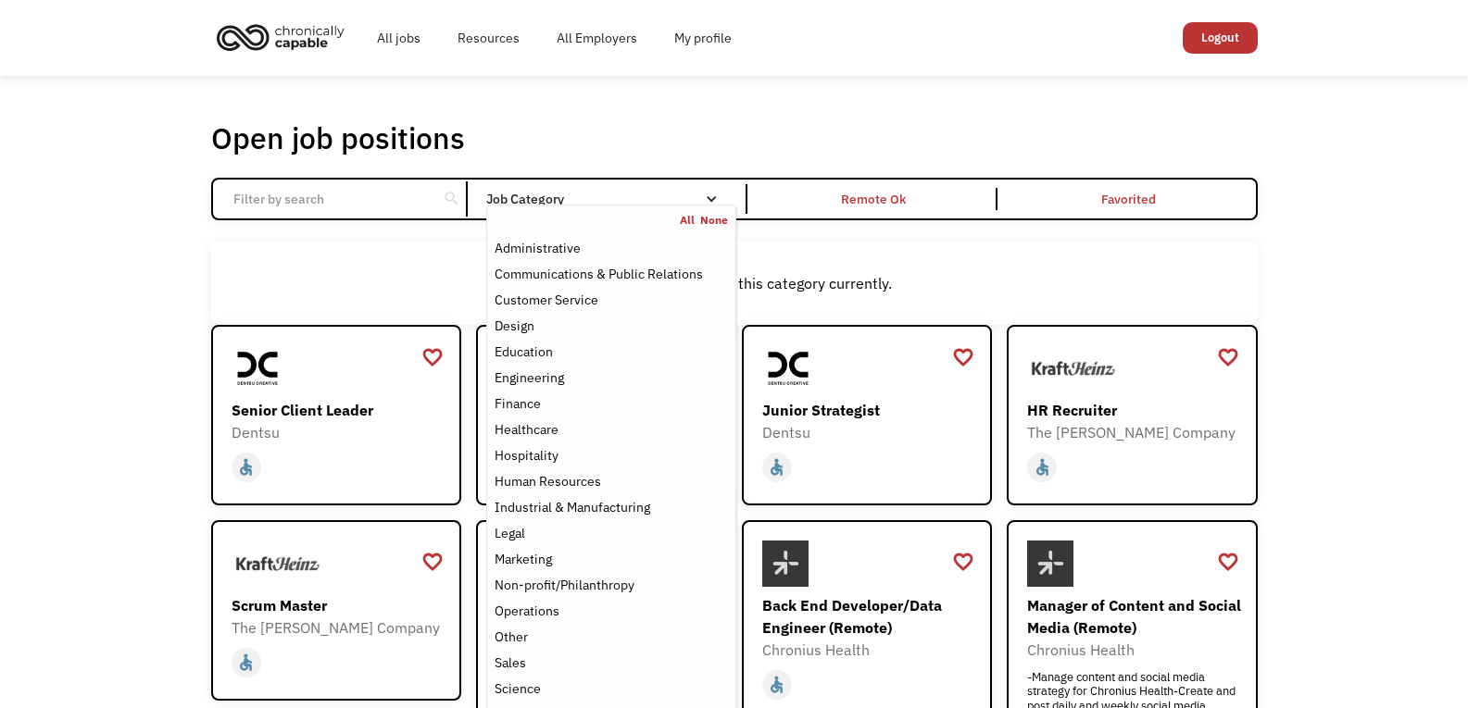
click at [706, 199] on div "Email Form" at bounding box center [711, 199] width 13 height 13
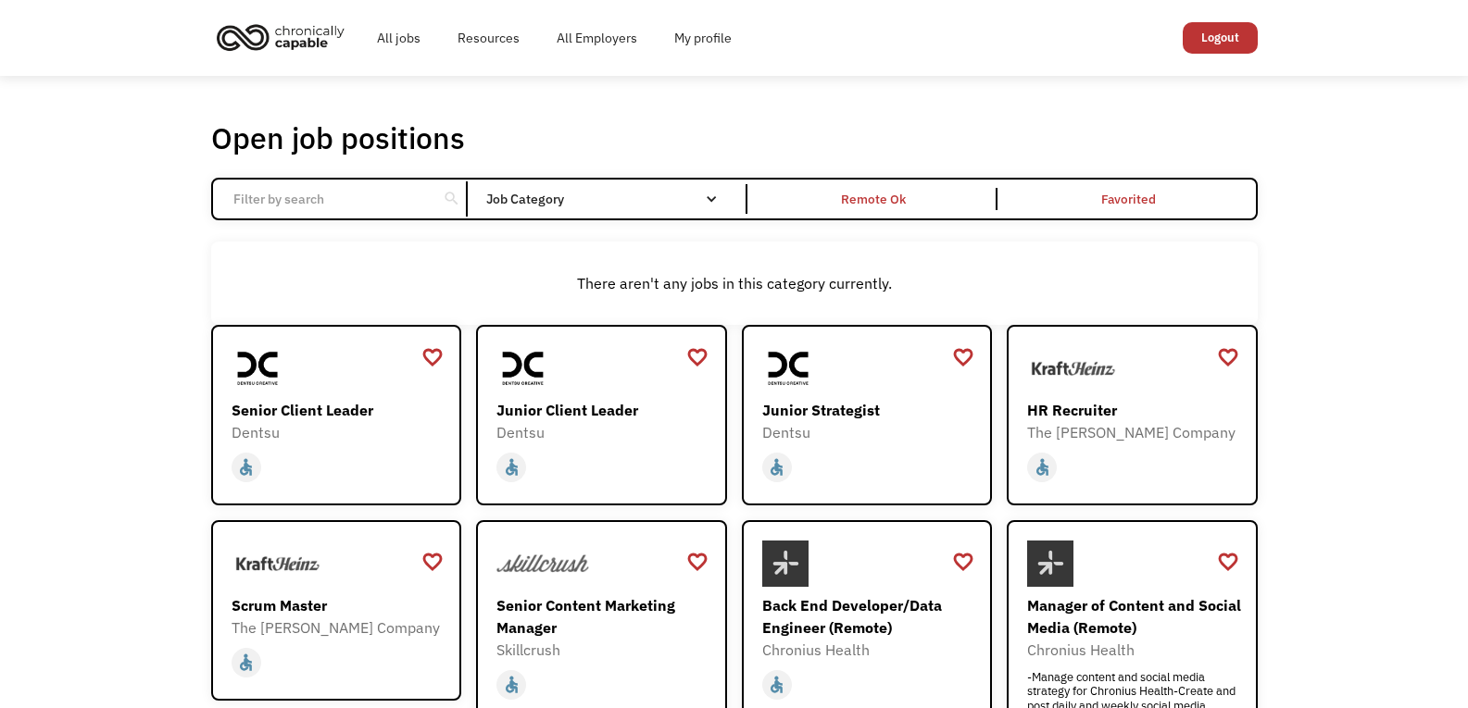
click at [706, 199] on div "Email Form" at bounding box center [711, 199] width 13 height 13
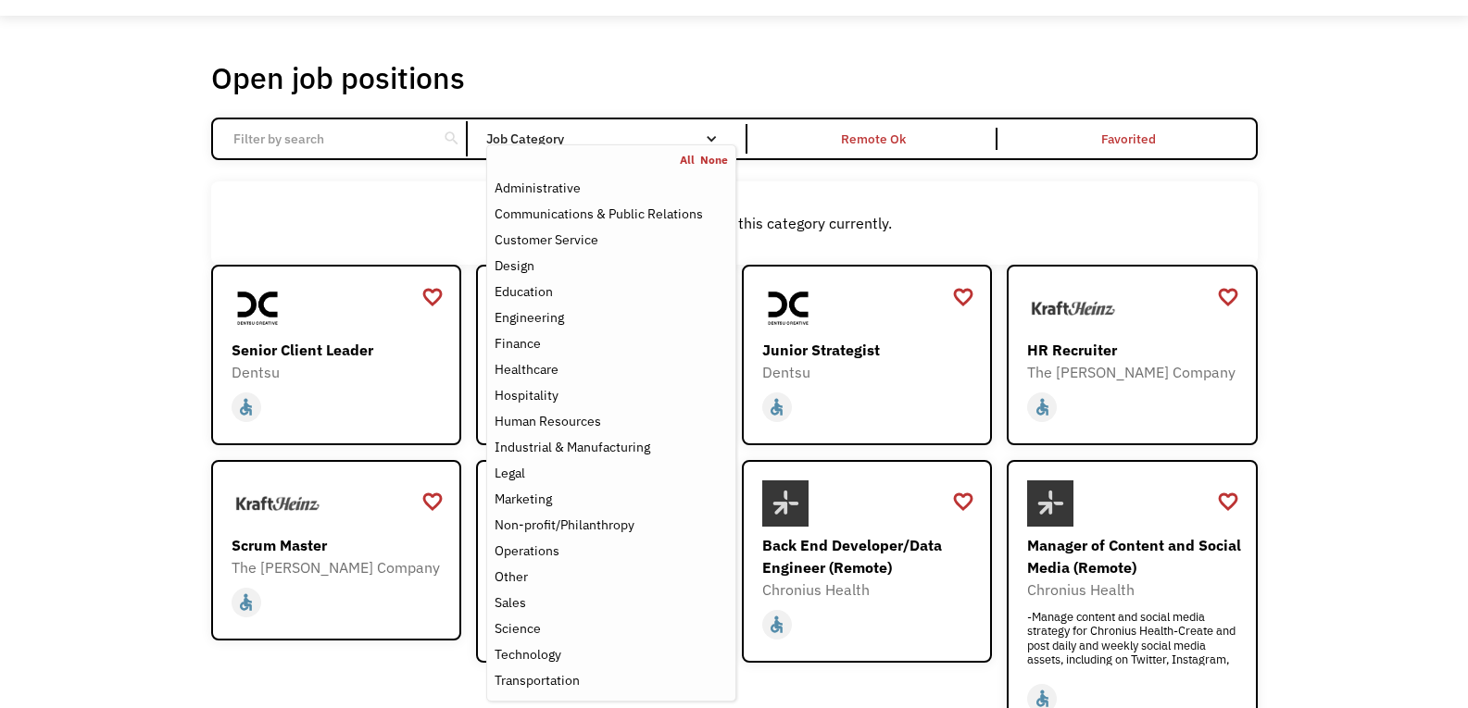
scroll to position [93, 0]
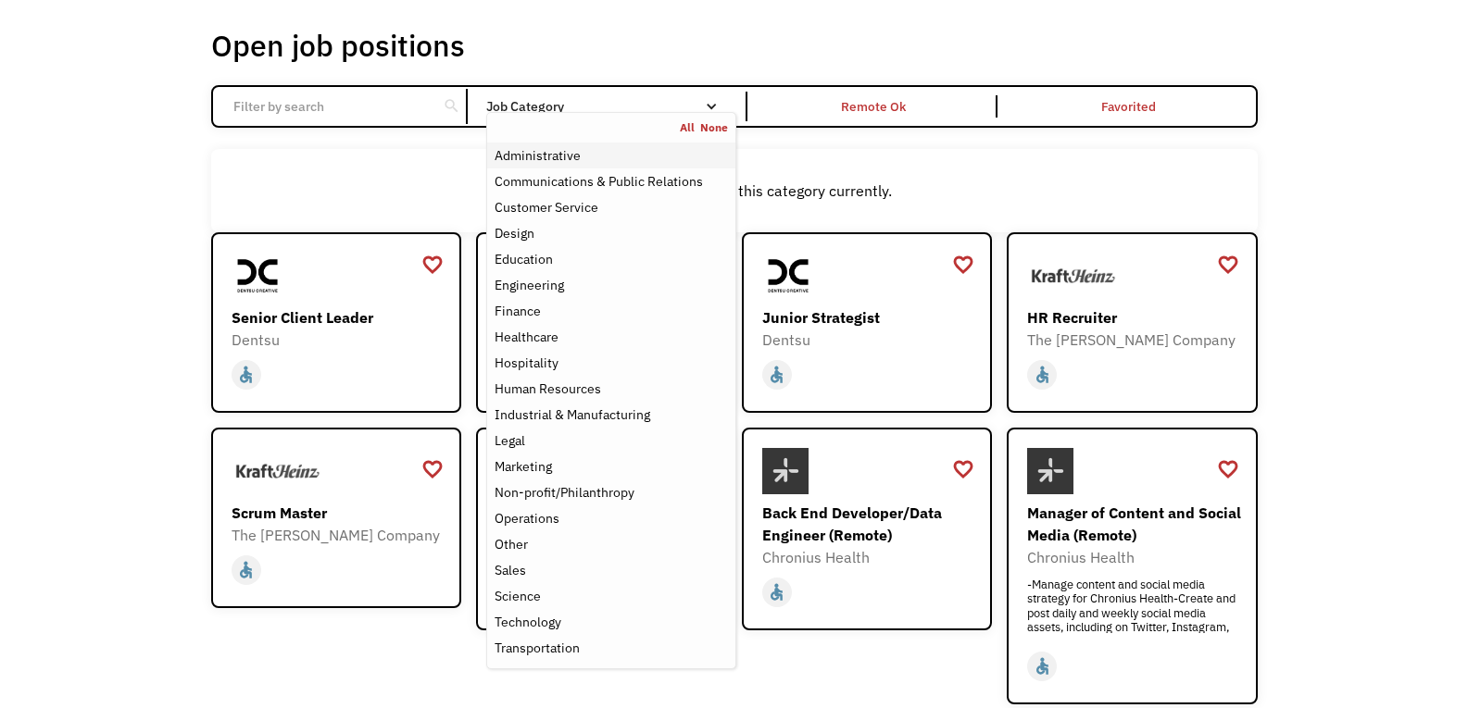
click at [614, 156] on div "Administrative" at bounding box center [610, 155] width 232 height 22
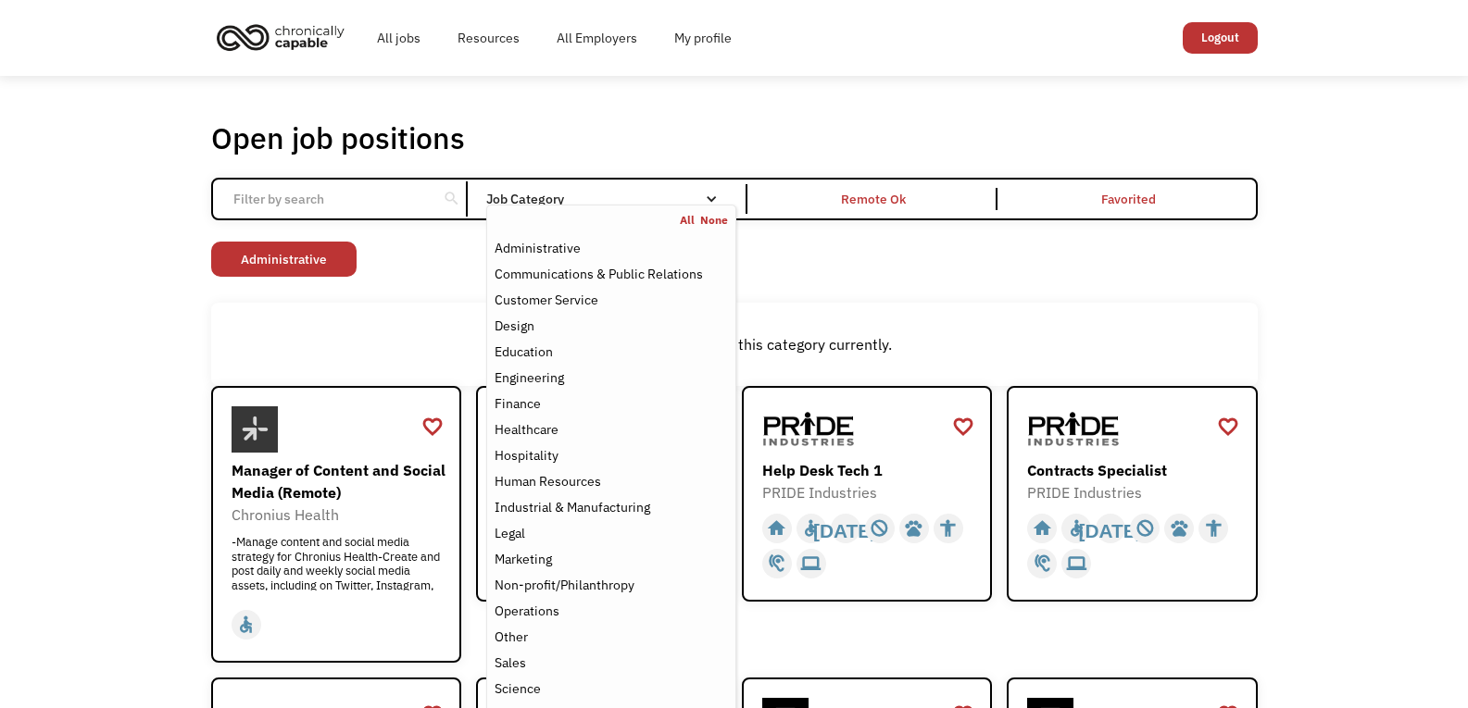
click at [706, 197] on div "Email Form" at bounding box center [711, 199] width 13 height 13
click at [718, 216] on link "None" at bounding box center [714, 220] width 28 height 15
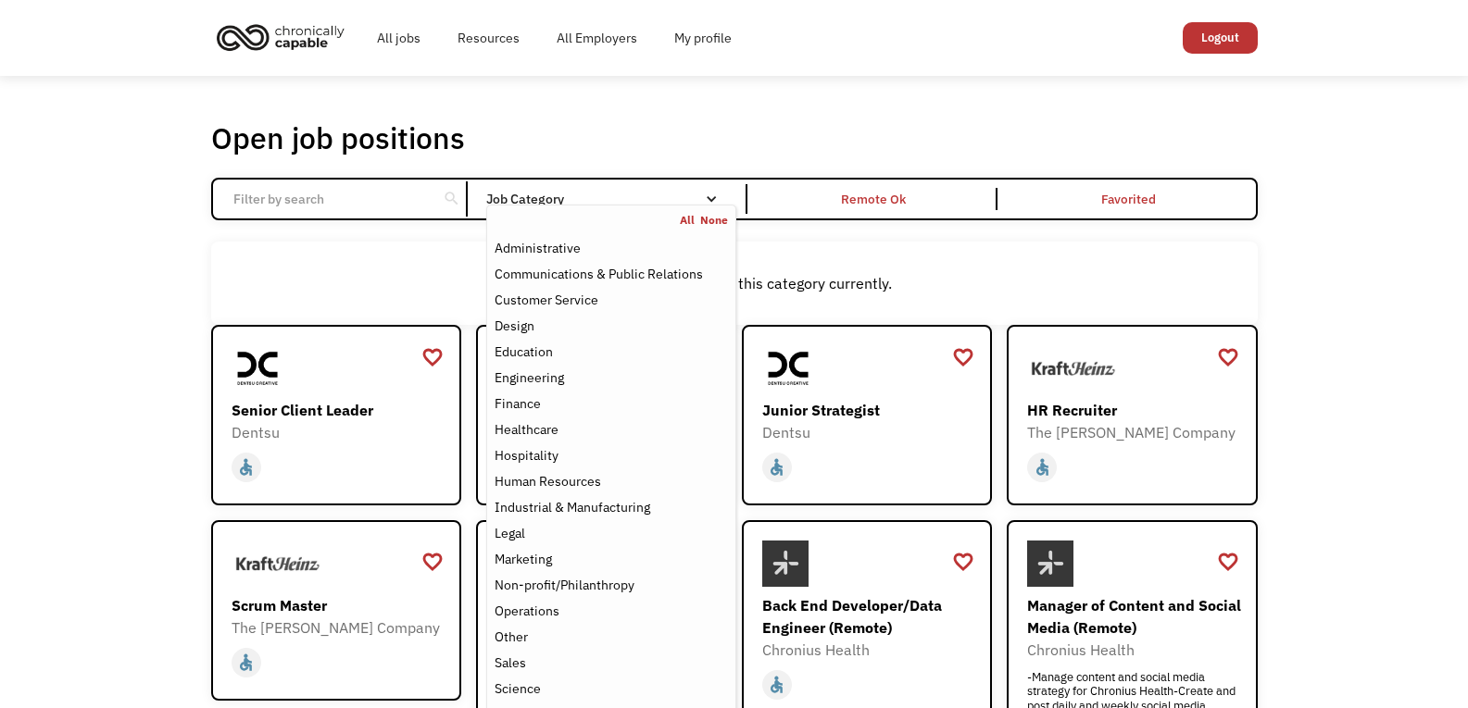
click at [197, 298] on div "Open job positions You have X liked items Search search Filter by category Admi…" at bounding box center [734, 614] width 1083 height 1006
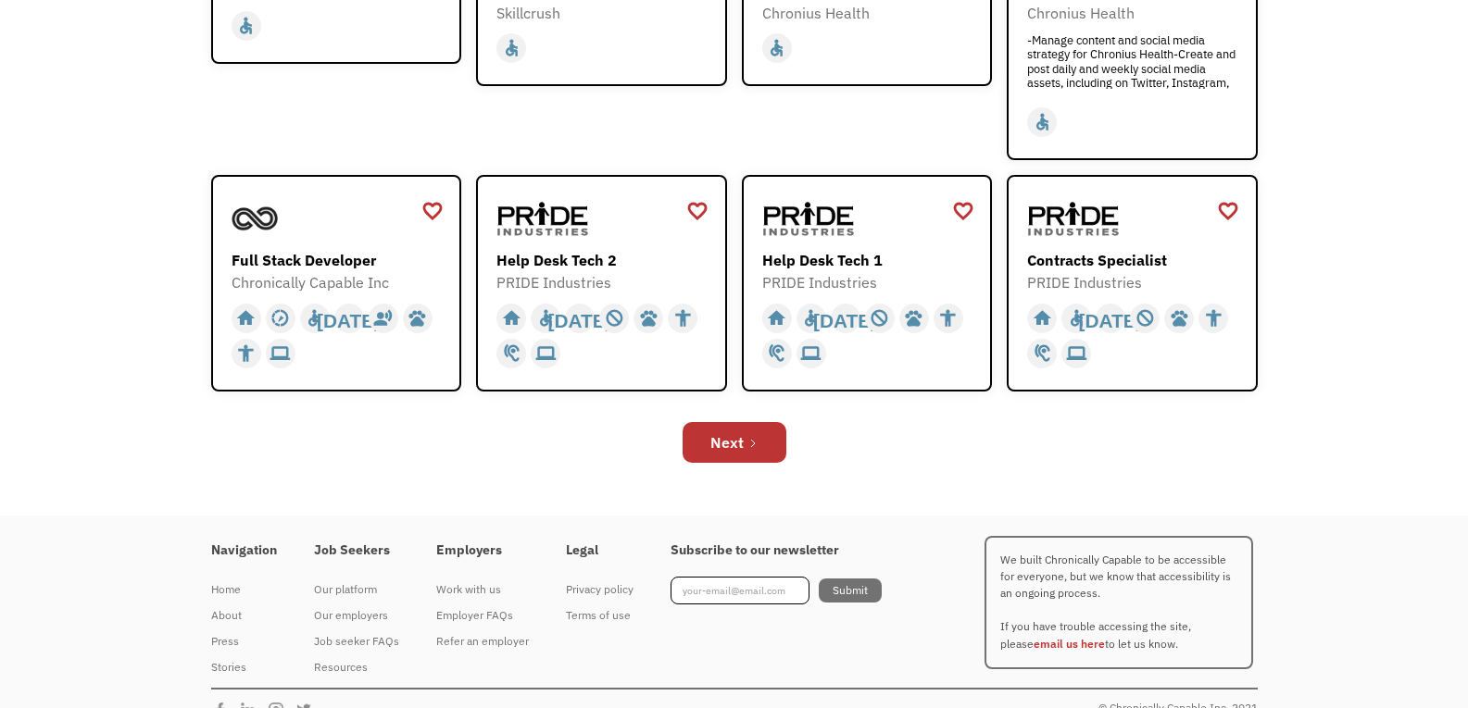
scroll to position [648, 0]
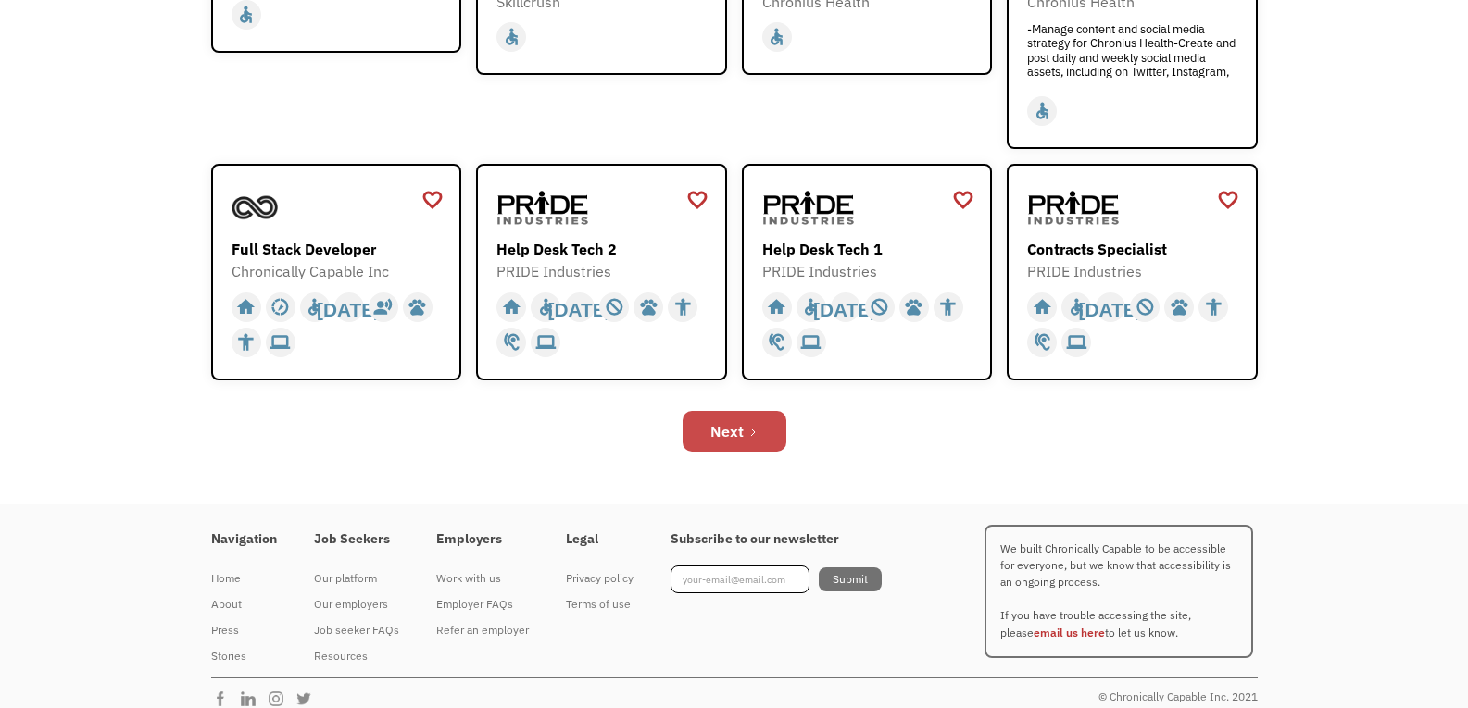
click at [747, 432] on icon "Next Page" at bounding box center [752, 432] width 11 height 11
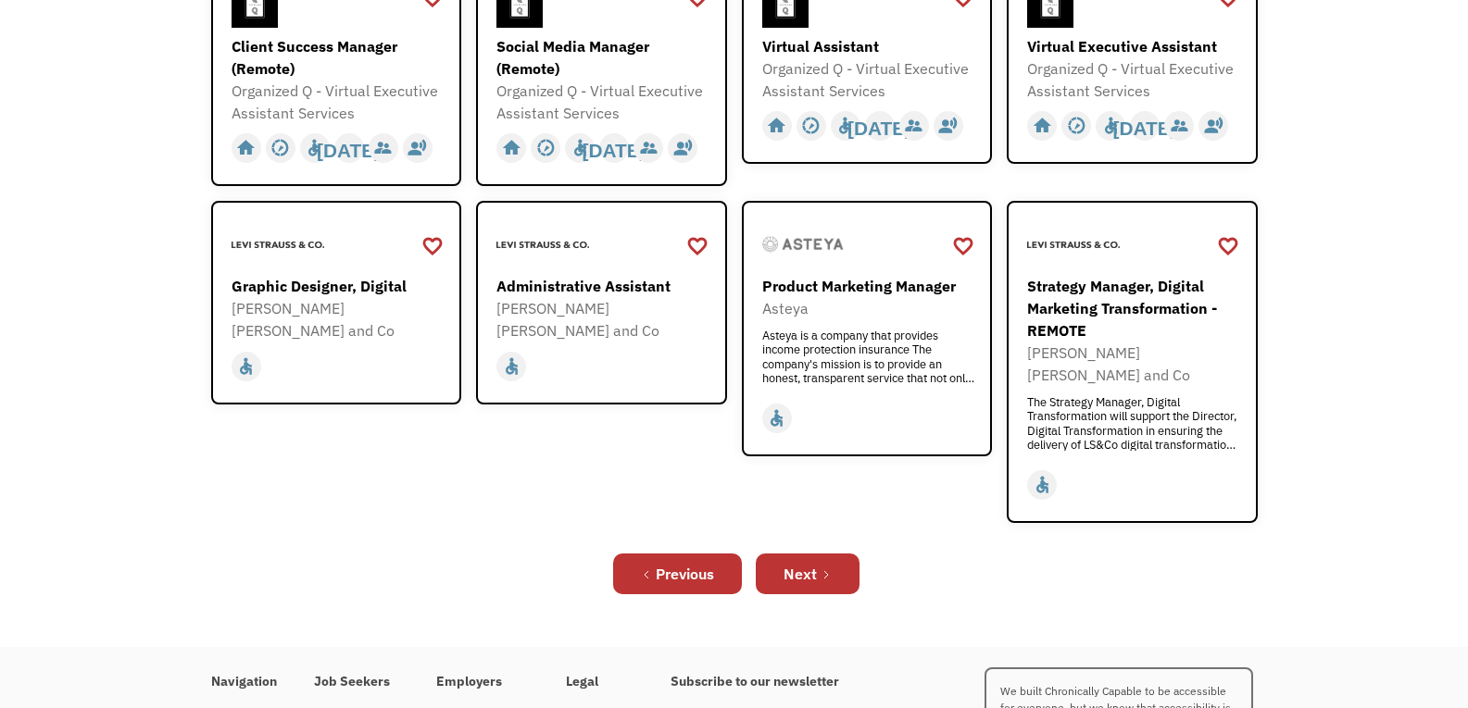
scroll to position [648, 0]
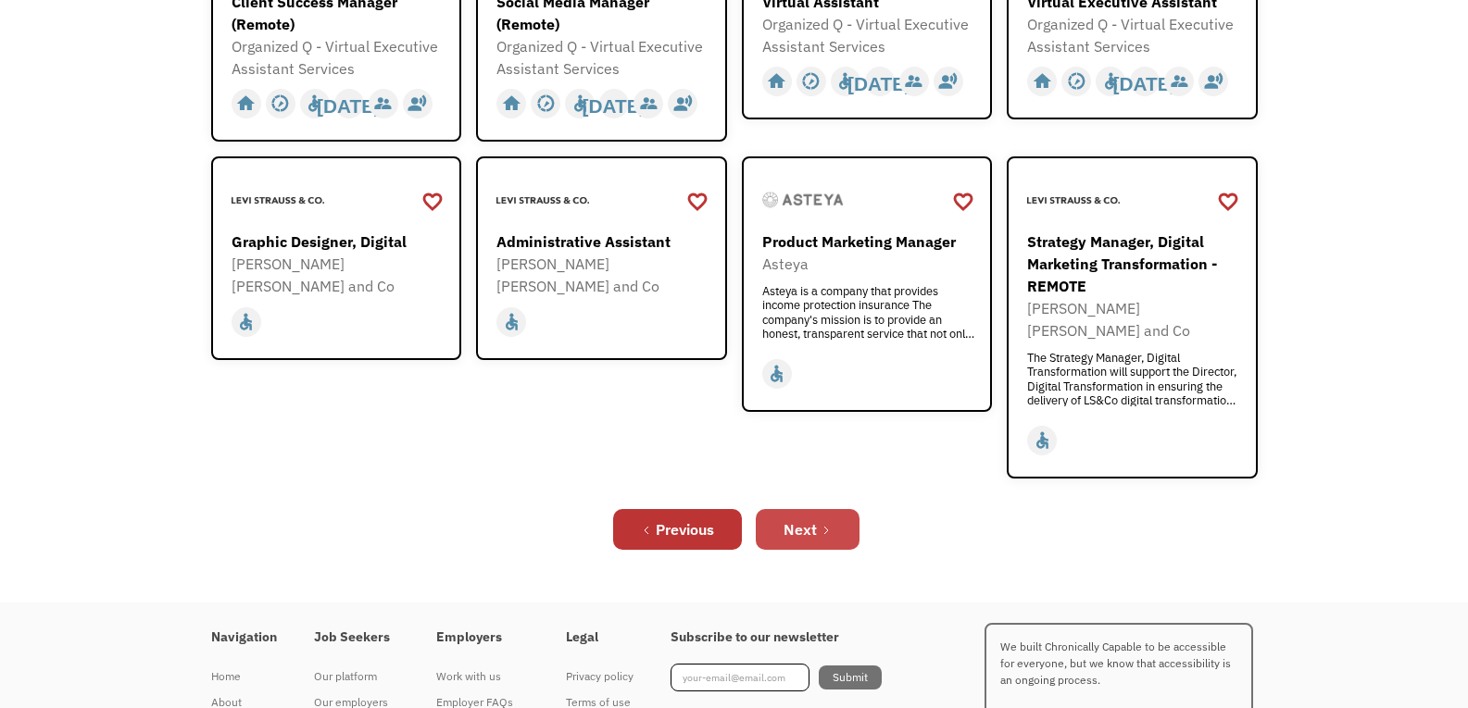
click at [803, 518] on div "Next" at bounding box center [799, 529] width 33 height 22
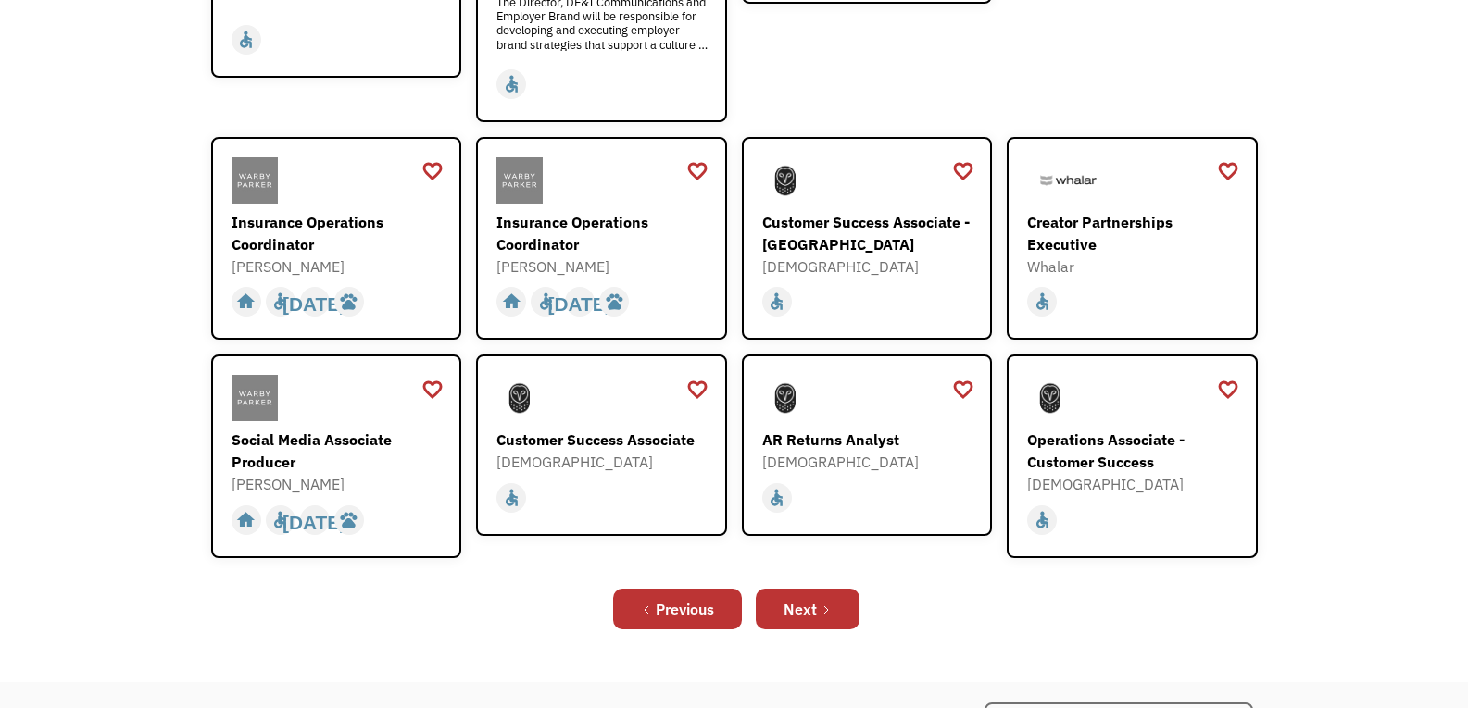
scroll to position [556, 0]
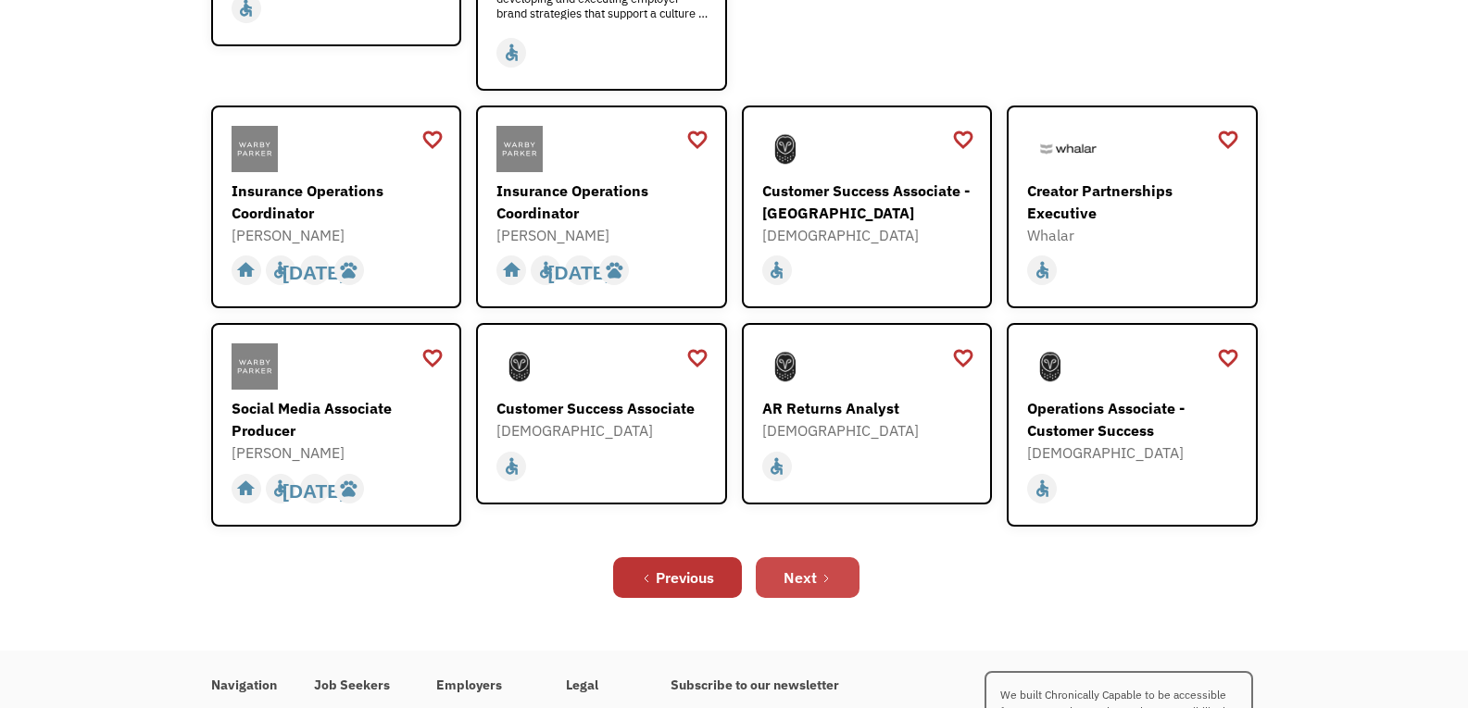
click at [829, 573] on icon "Next Page" at bounding box center [825, 578] width 11 height 11
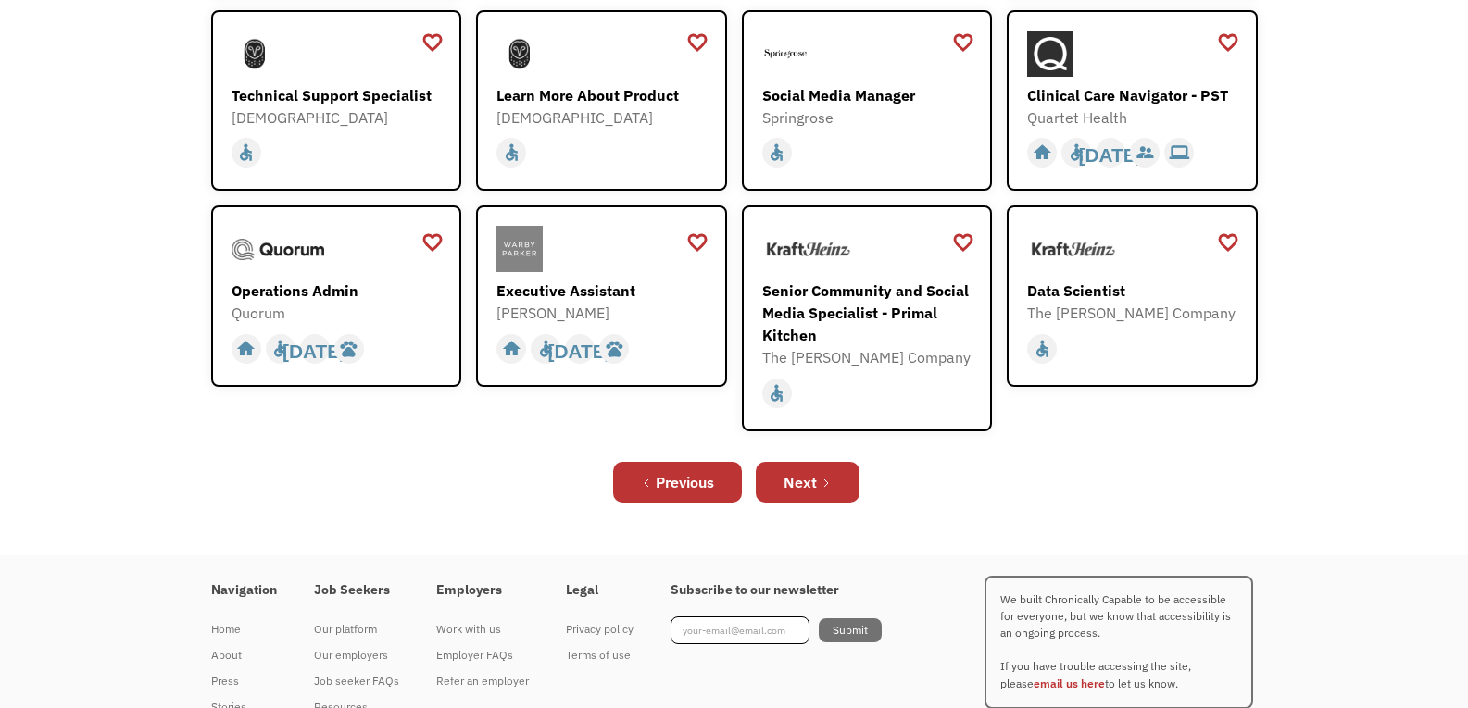
scroll to position [601, 0]
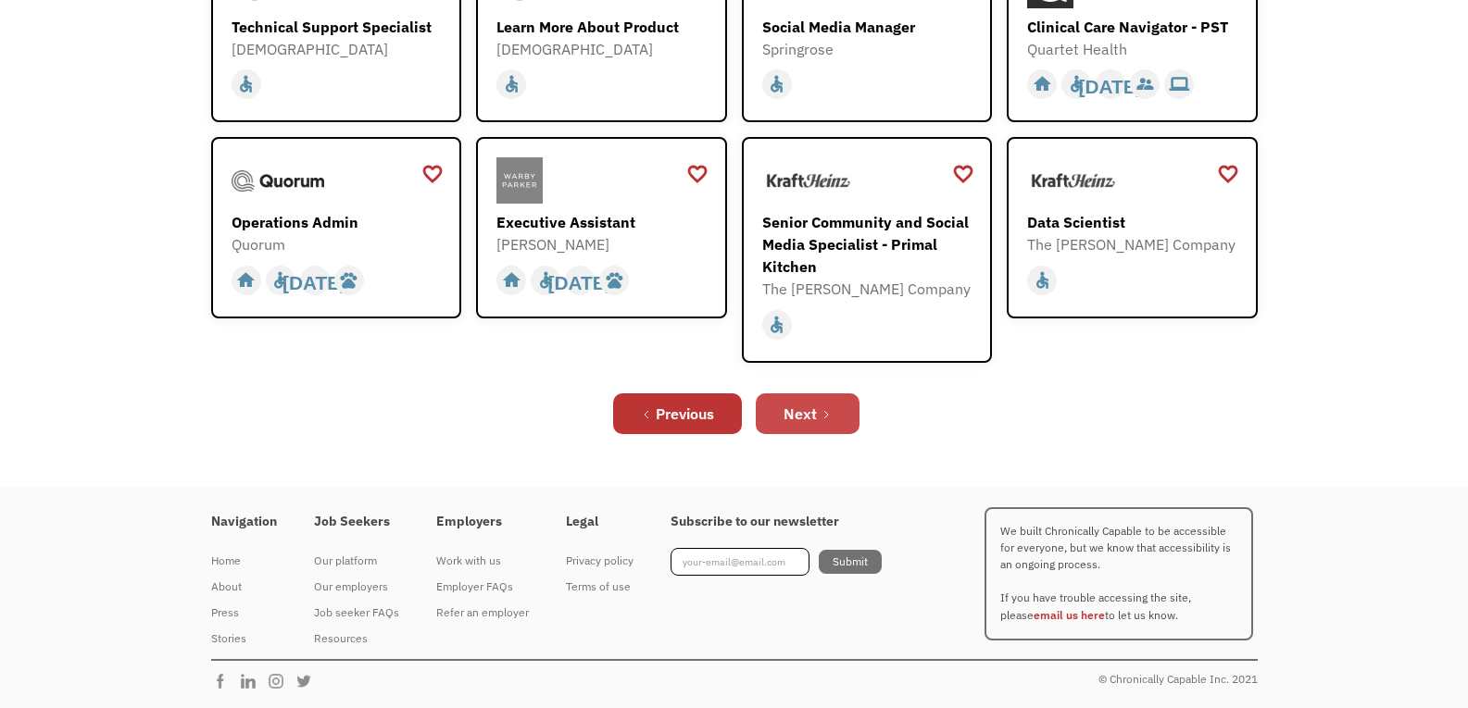
click at [806, 425] on link "Next" at bounding box center [808, 414] width 104 height 41
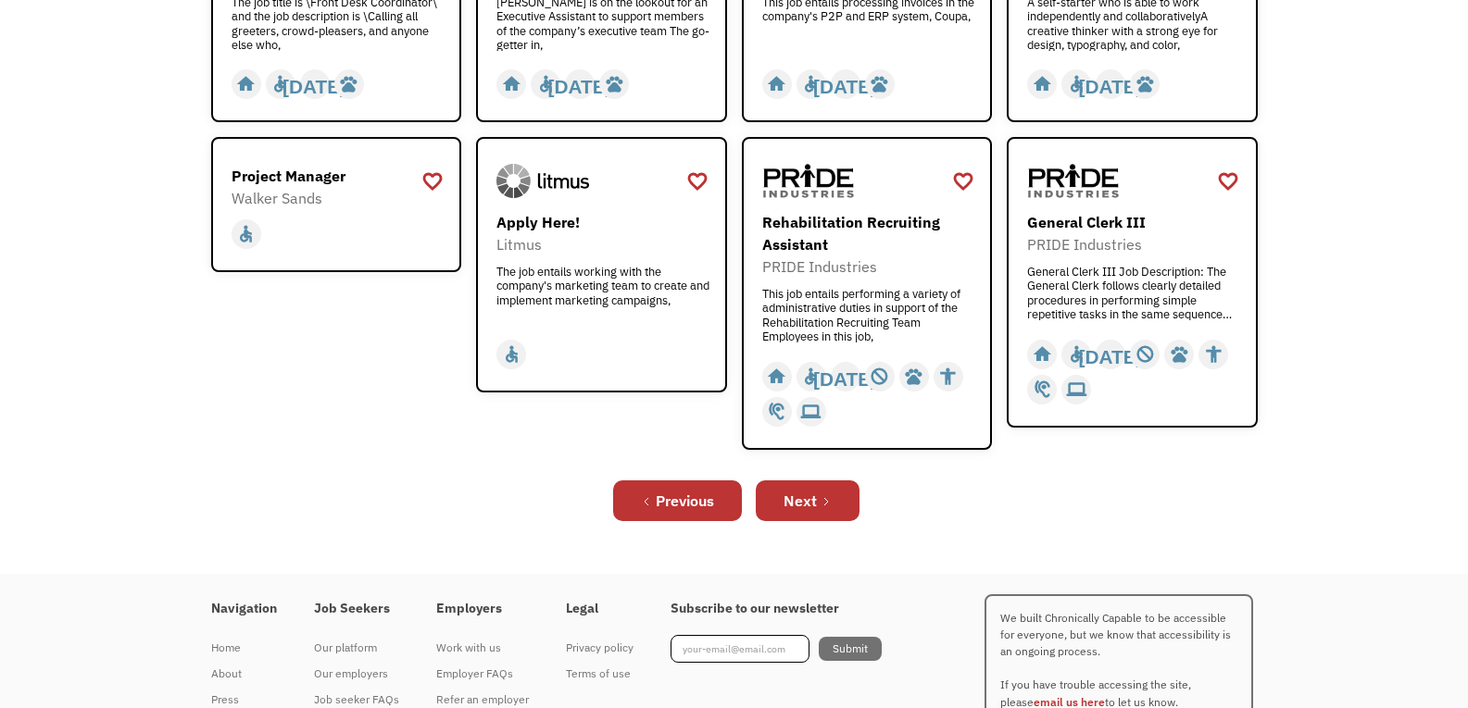
scroll to position [741, 0]
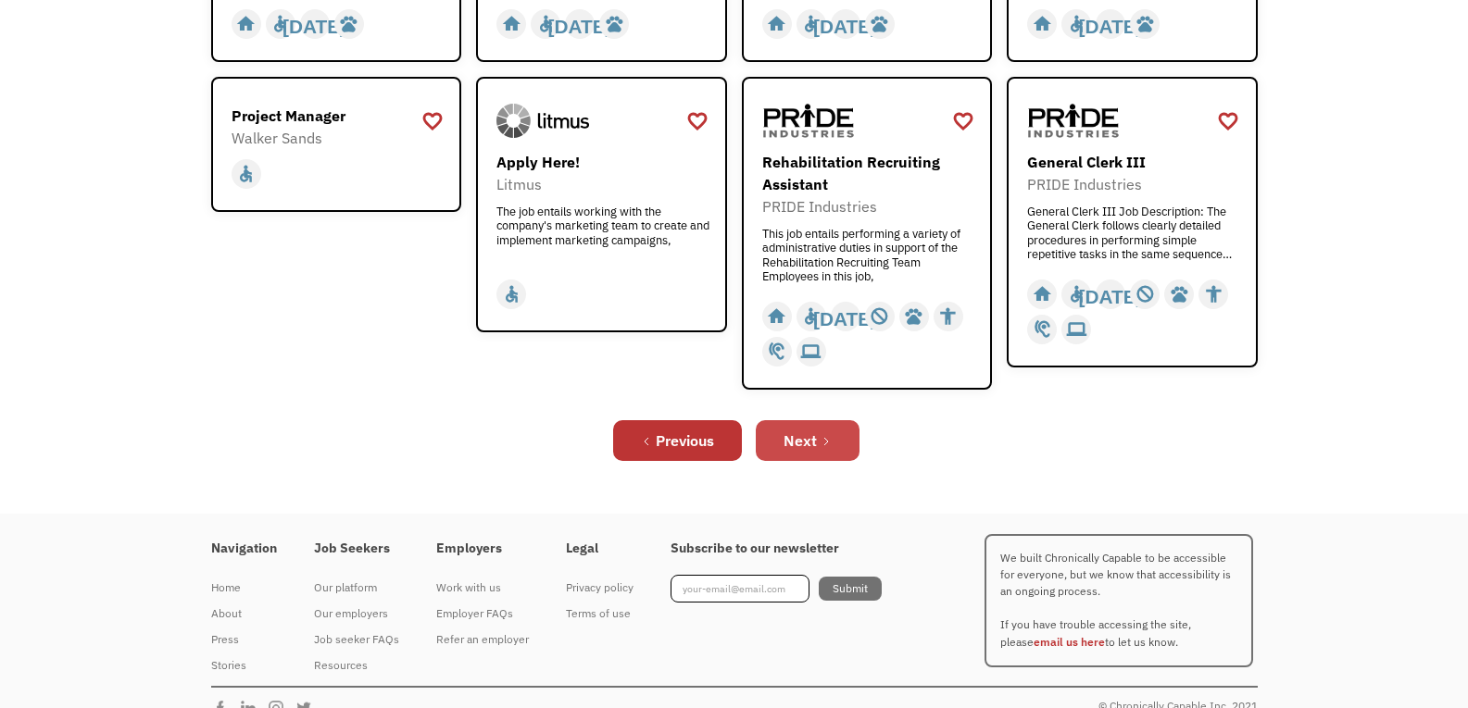
click at [797, 441] on div "Next" at bounding box center [799, 441] width 33 height 22
